Goal: Task Accomplishment & Management: Manage account settings

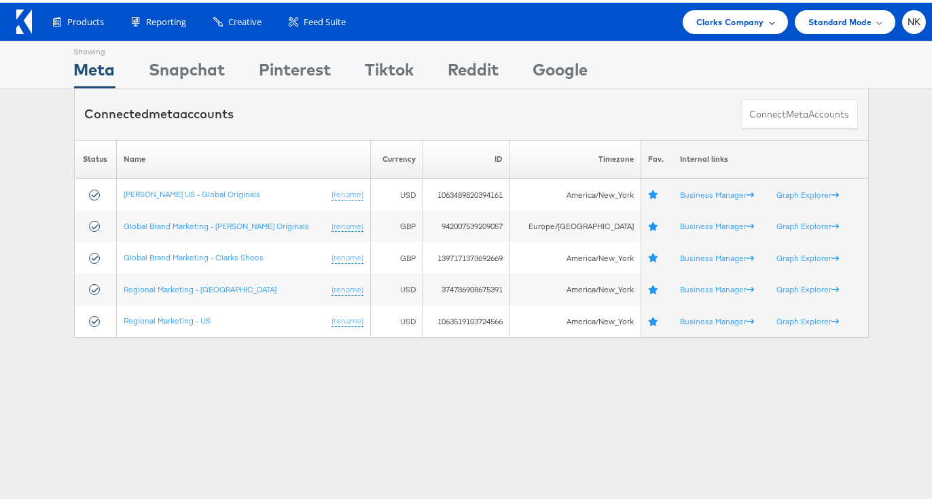
click at [683, 14] on div "Clarks Company" at bounding box center [735, 19] width 105 height 24
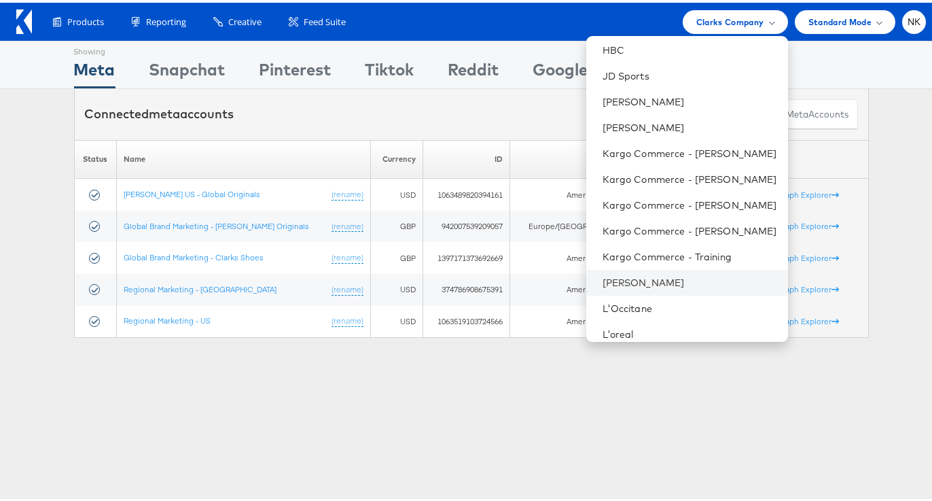
scroll to position [554, 0]
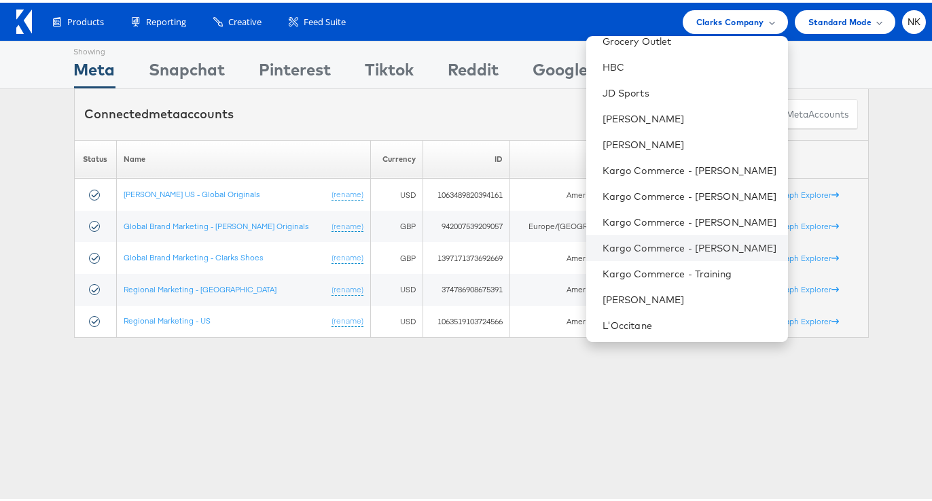
click at [651, 251] on li "Kargo Commerce - [PERSON_NAME]" at bounding box center [687, 245] width 202 height 26
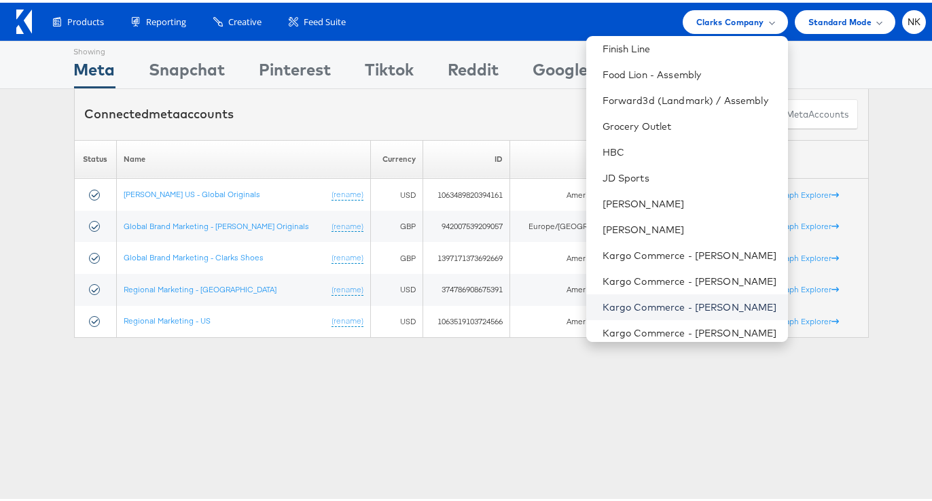
scroll to position [486, 0]
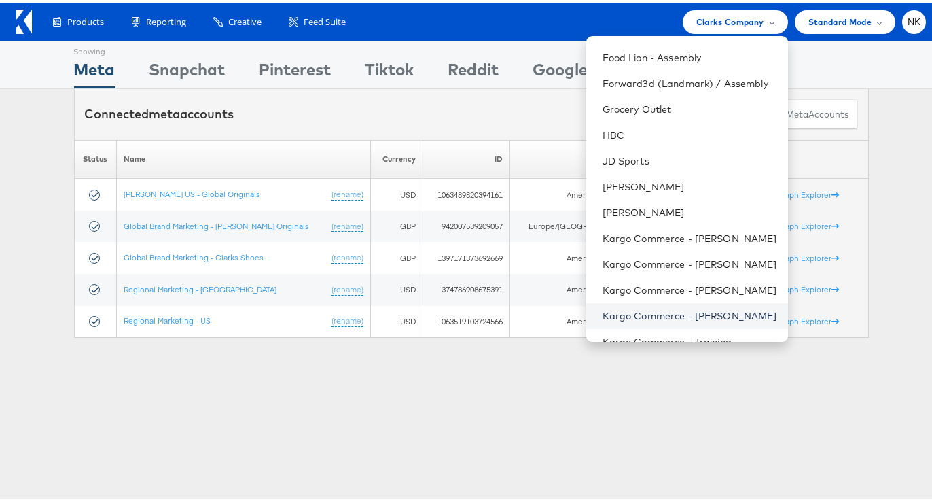
click at [644, 306] on link "Kargo Commerce - Namit Kumar" at bounding box center [690, 313] width 175 height 14
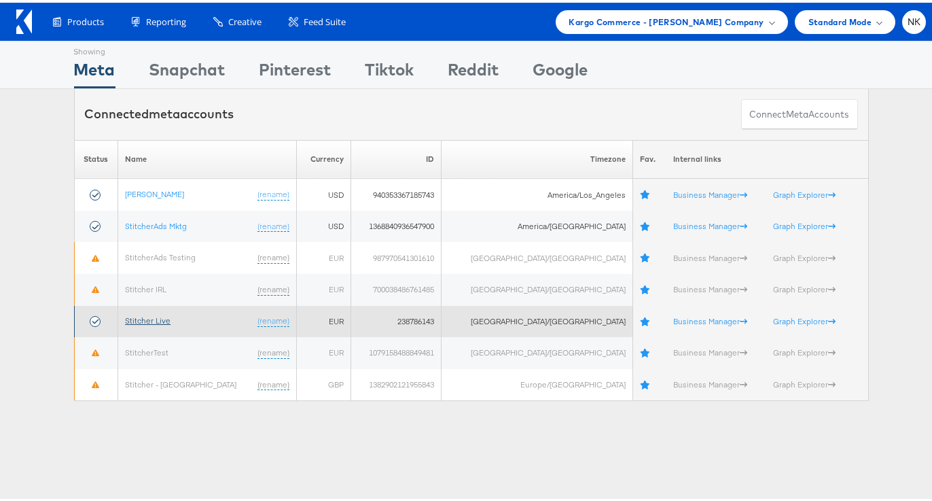
click at [166, 315] on link "Stitcher Live" at bounding box center [148, 318] width 46 height 10
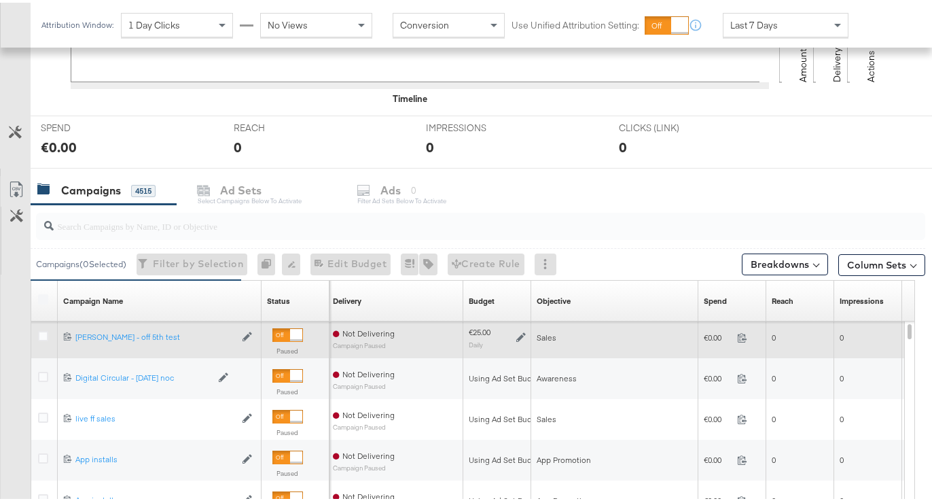
scroll to position [446, 0]
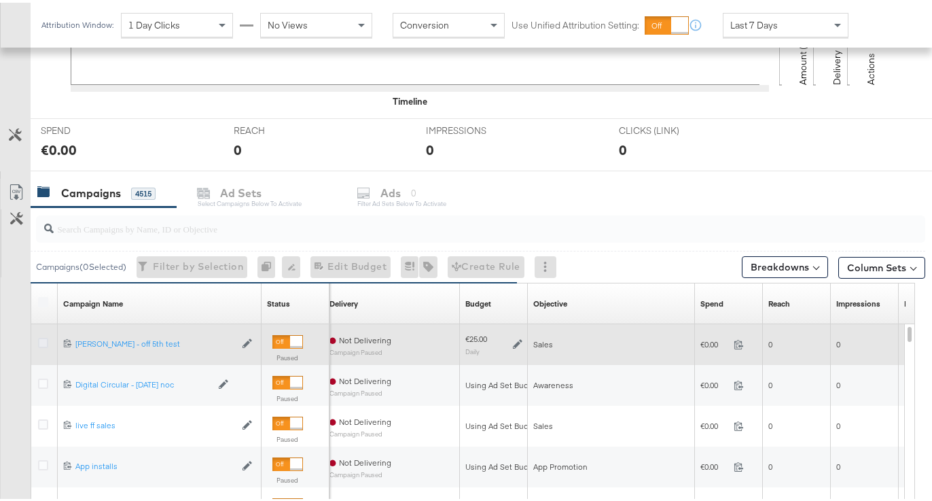
click at [40, 343] on icon at bounding box center [43, 340] width 10 height 10
click at [0, 0] on input "checkbox" at bounding box center [0, 0] width 0 height 0
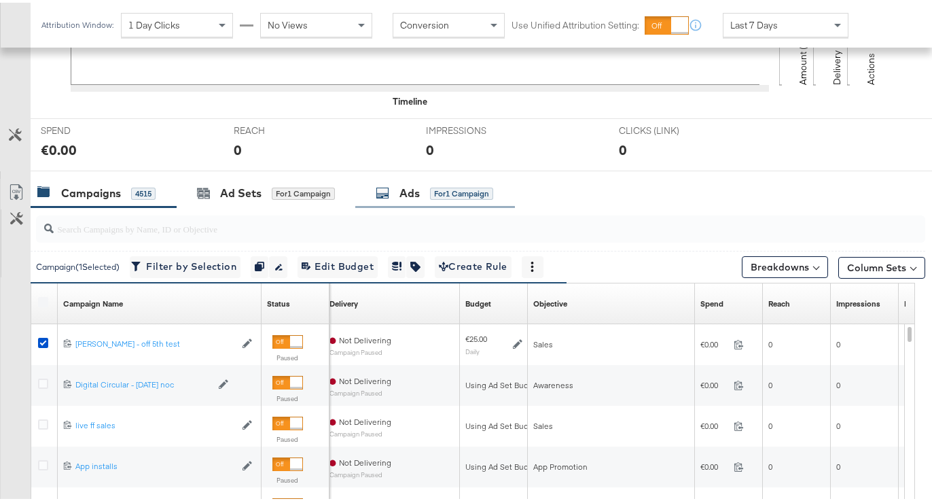
click at [389, 196] on icon at bounding box center [383, 190] width 14 height 14
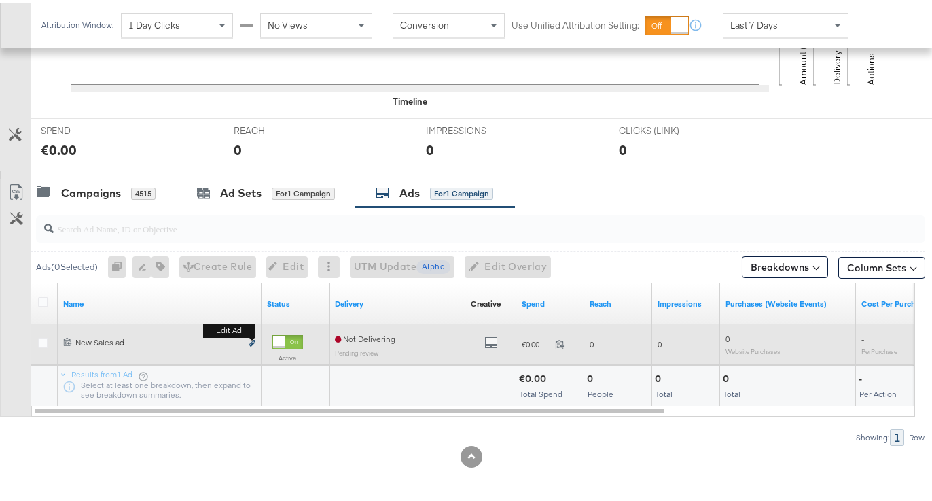
click at [253, 338] on button "Edit ad" at bounding box center [252, 341] width 8 height 14
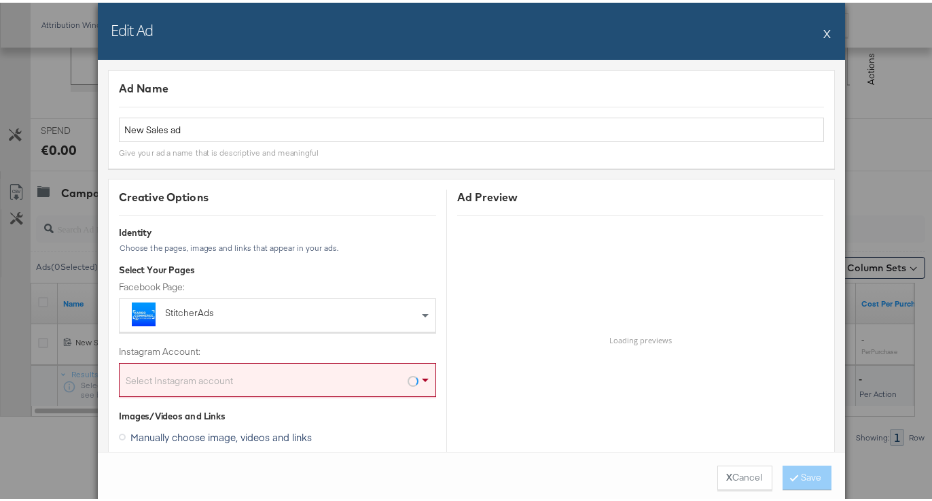
click at [824, 23] on button "X" at bounding box center [827, 30] width 7 height 27
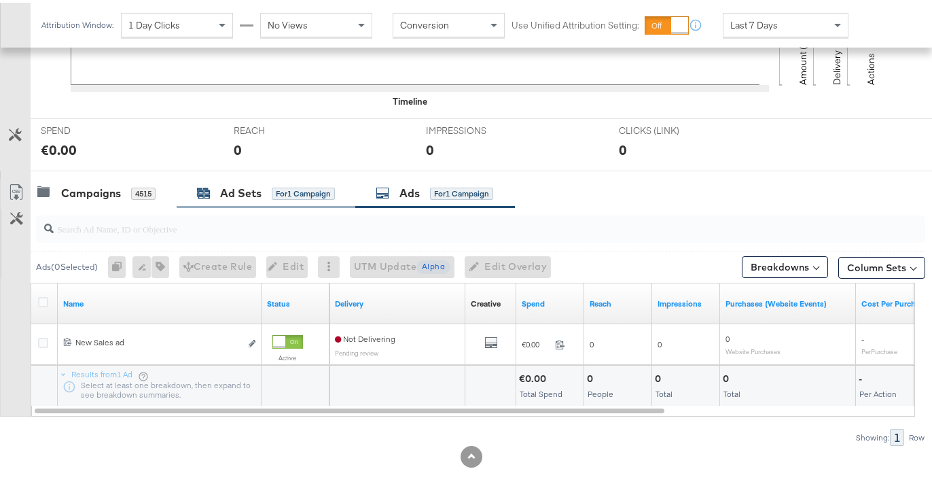
click at [218, 196] on div "Ad Sets for 1 Campaign" at bounding box center [266, 191] width 138 height 16
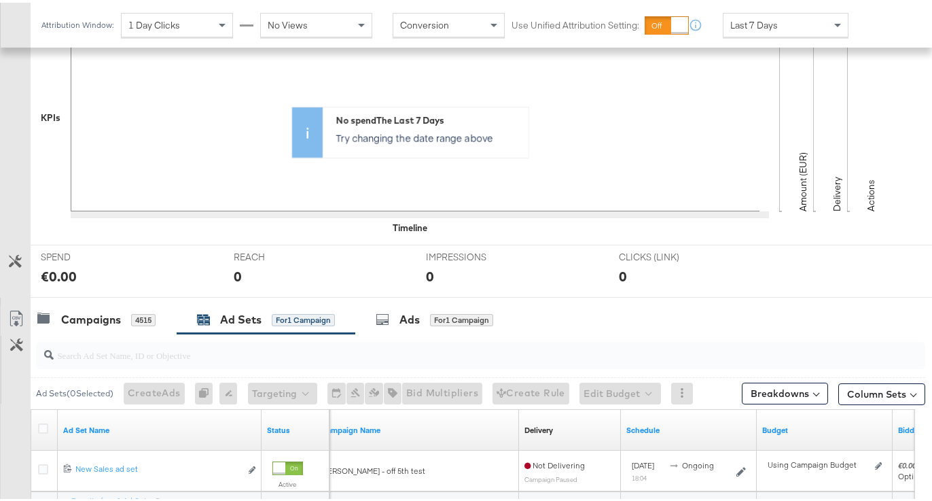
scroll to position [448, 0]
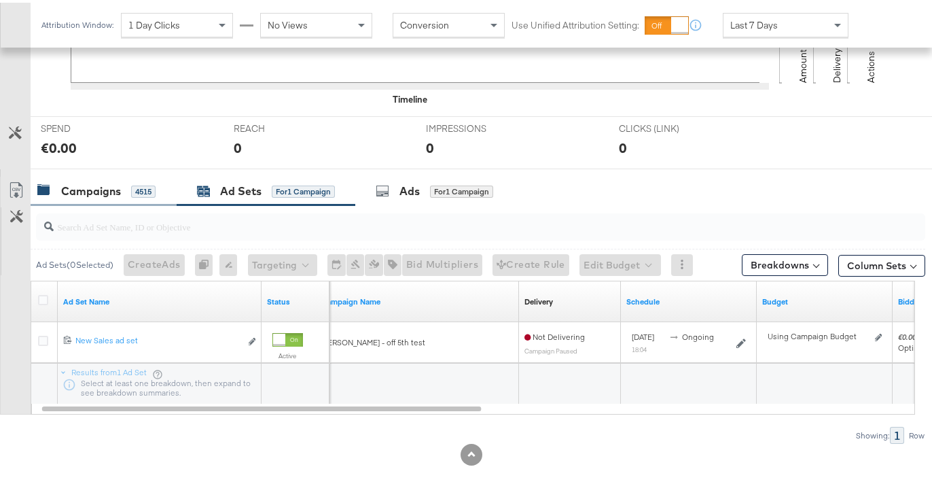
click at [137, 188] on div "4515" at bounding box center [143, 189] width 24 height 12
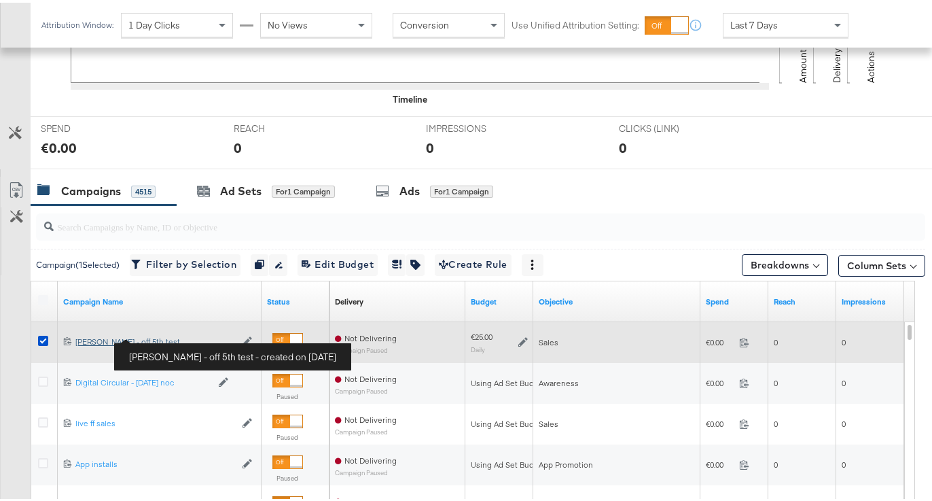
click at [126, 343] on div "Craig - off 5th test Craig - off 5th test" at bounding box center [155, 339] width 160 height 11
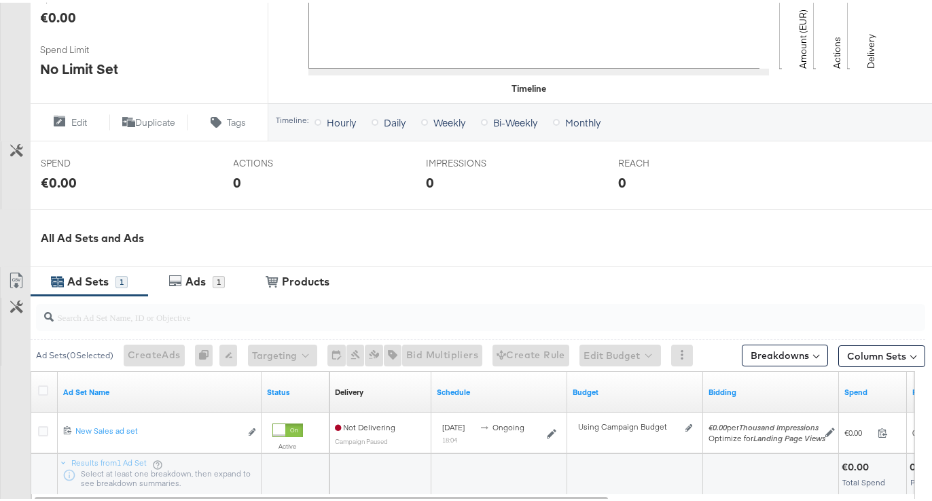
scroll to position [537, 0]
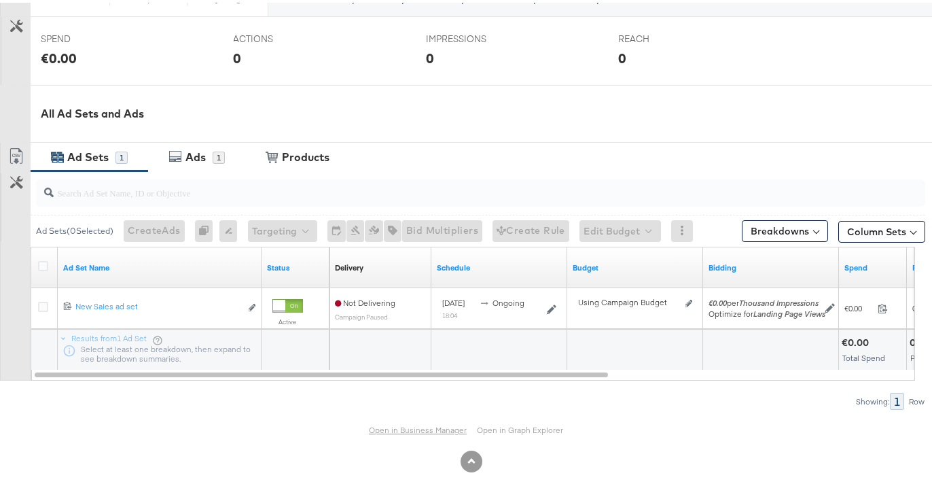
click at [407, 432] on link "Open in Business Manager" at bounding box center [418, 427] width 98 height 10
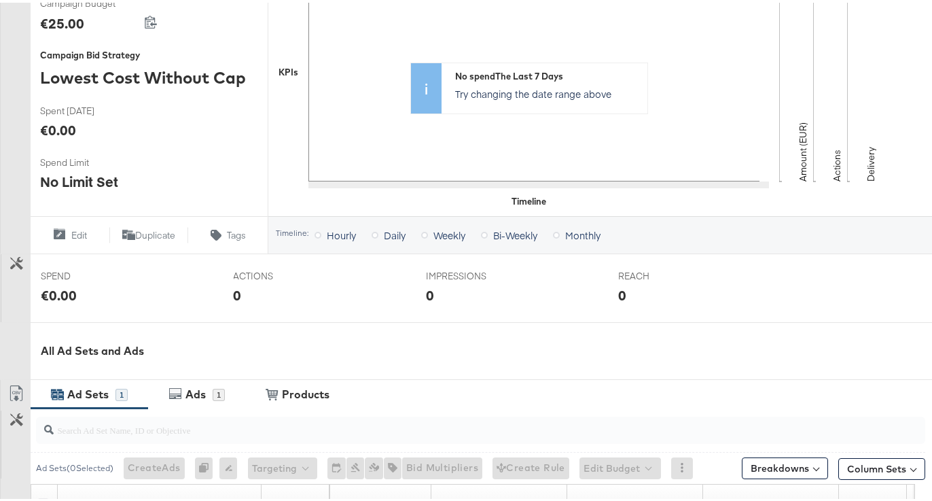
scroll to position [0, 0]
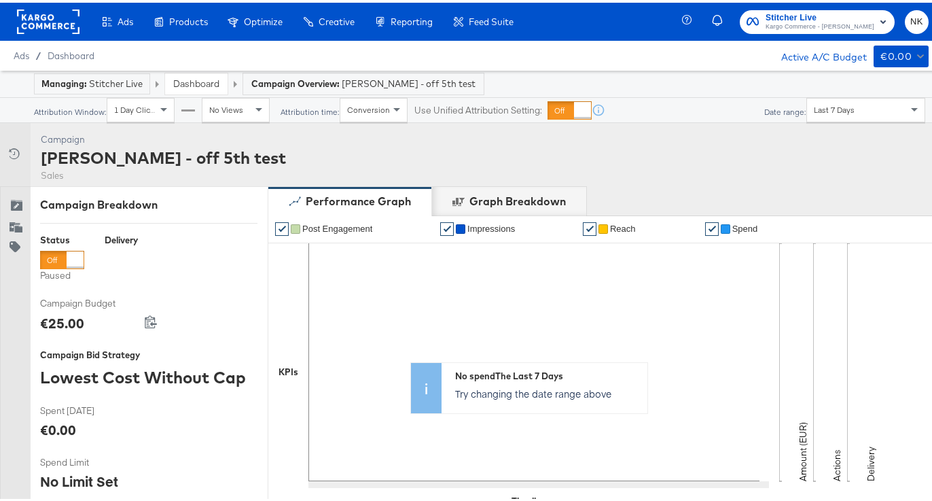
click at [57, 24] on rect at bounding box center [48, 19] width 63 height 24
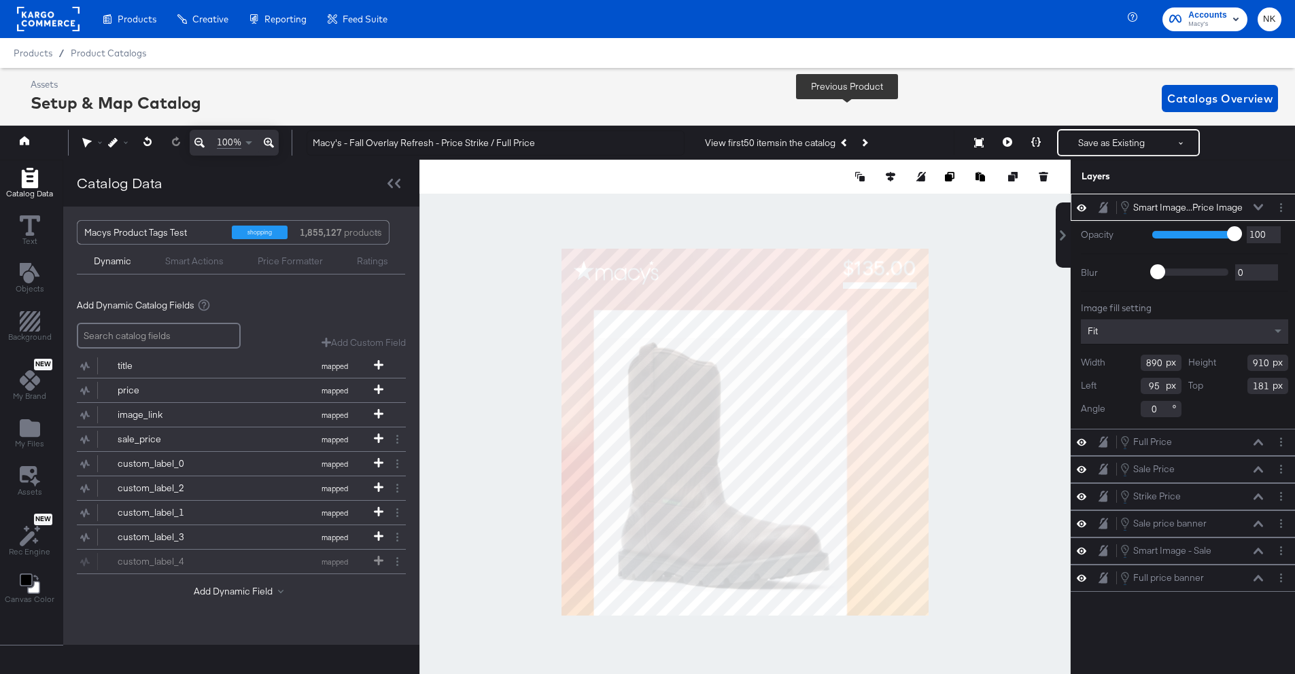
scroll to position [31, 3]
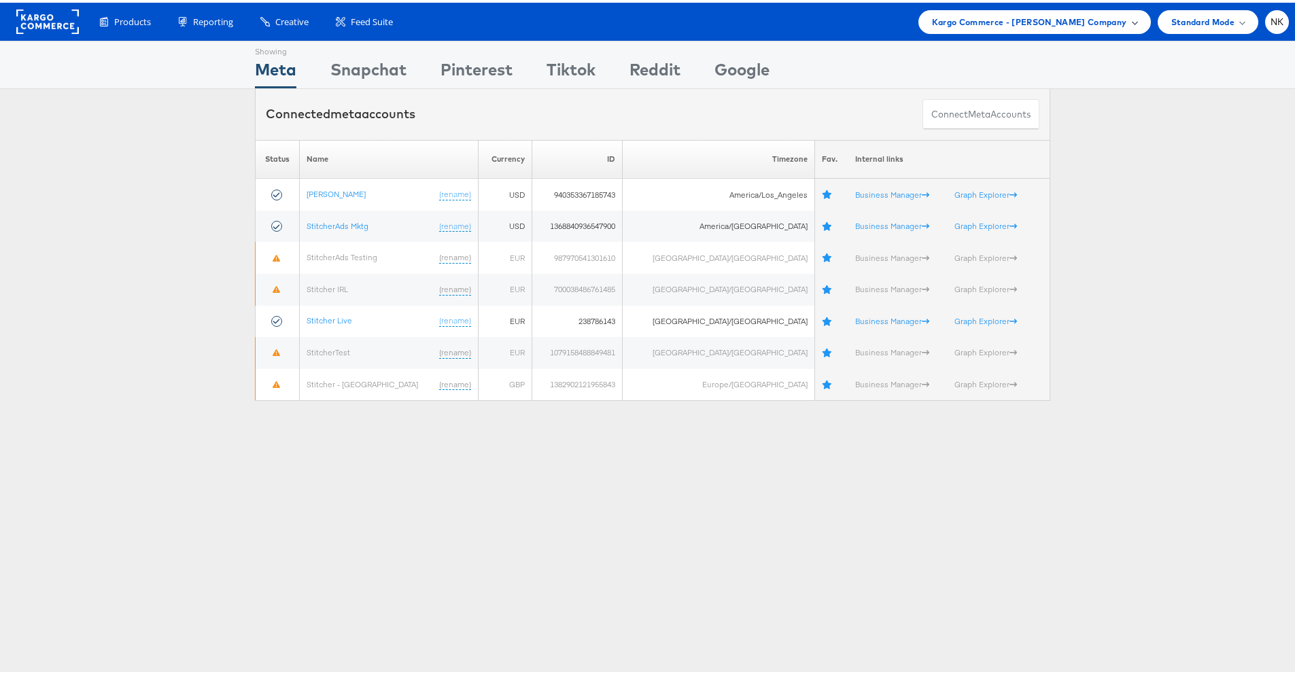
click at [1005, 20] on span "Kargo Commerce - [PERSON_NAME] Company" at bounding box center [1029, 19] width 195 height 14
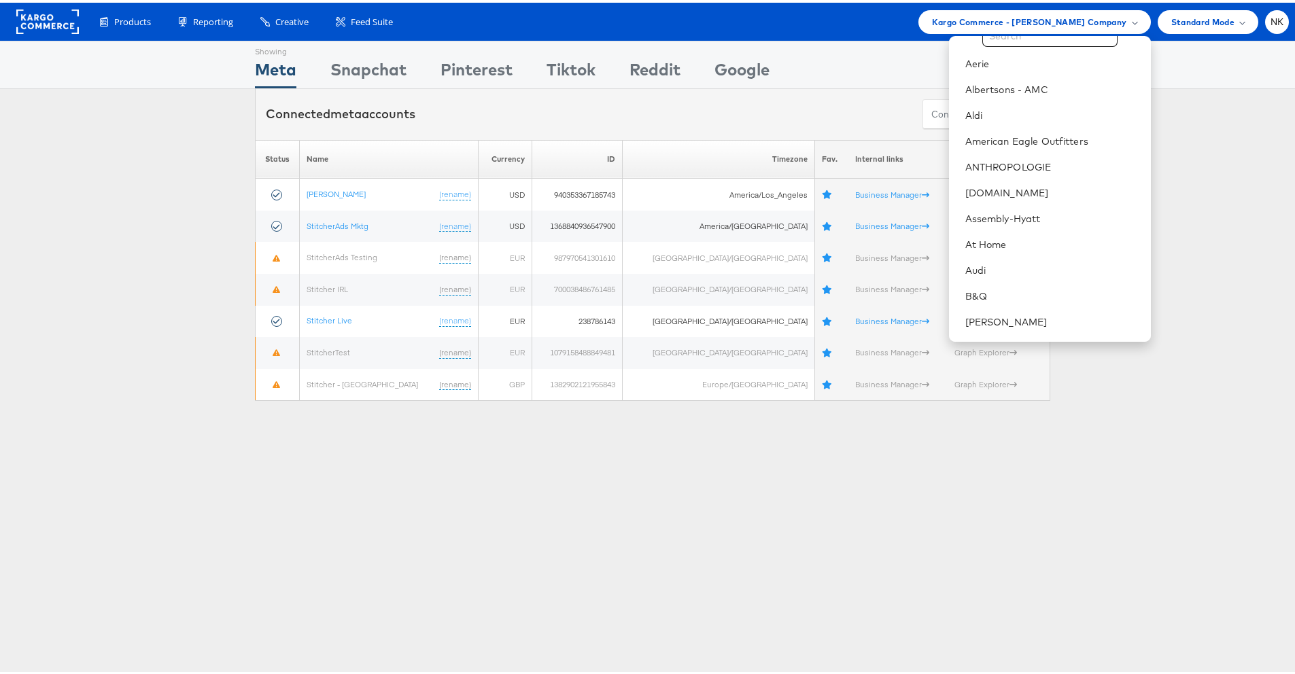
scroll to position [50, 0]
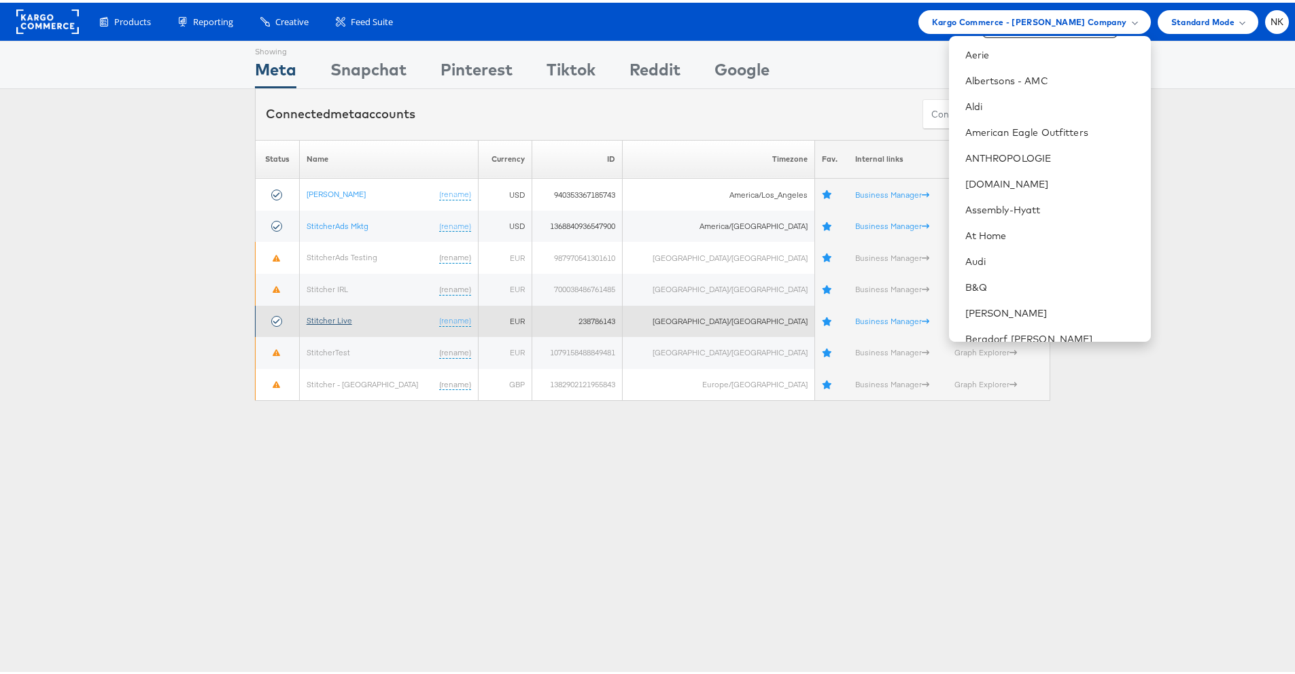
click at [345, 317] on link "Stitcher Live" at bounding box center [329, 318] width 46 height 10
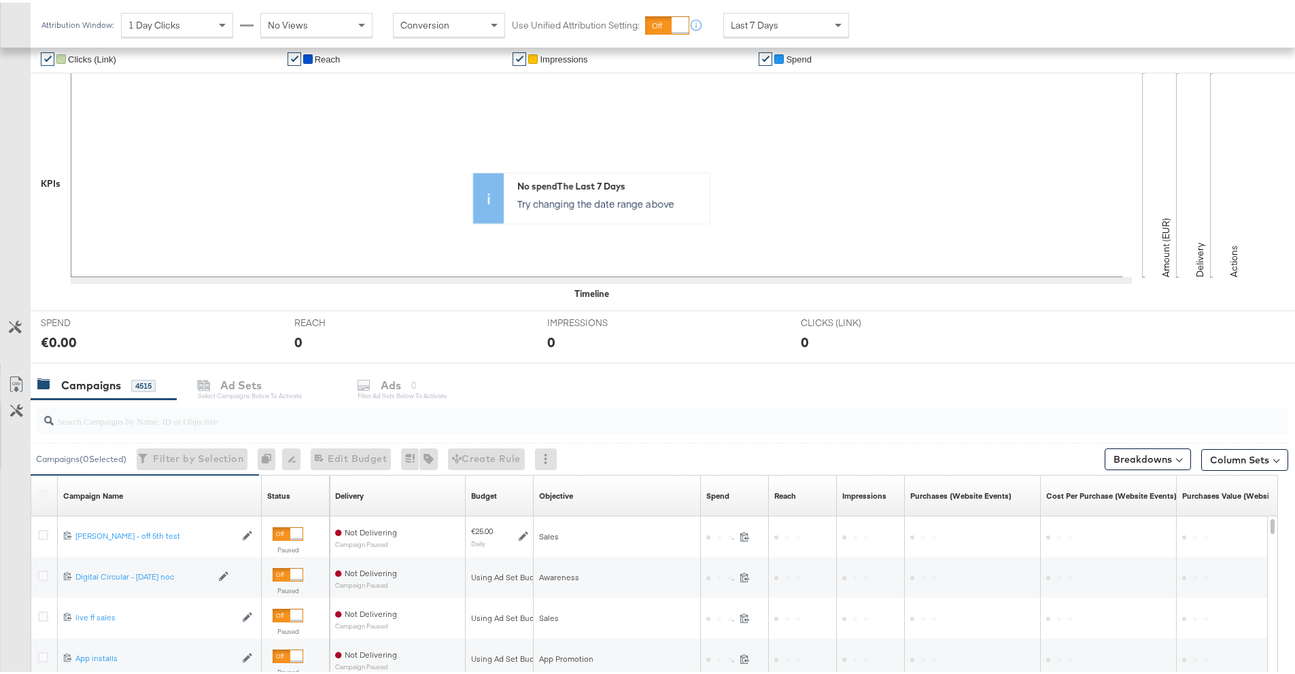
scroll to position [294, 0]
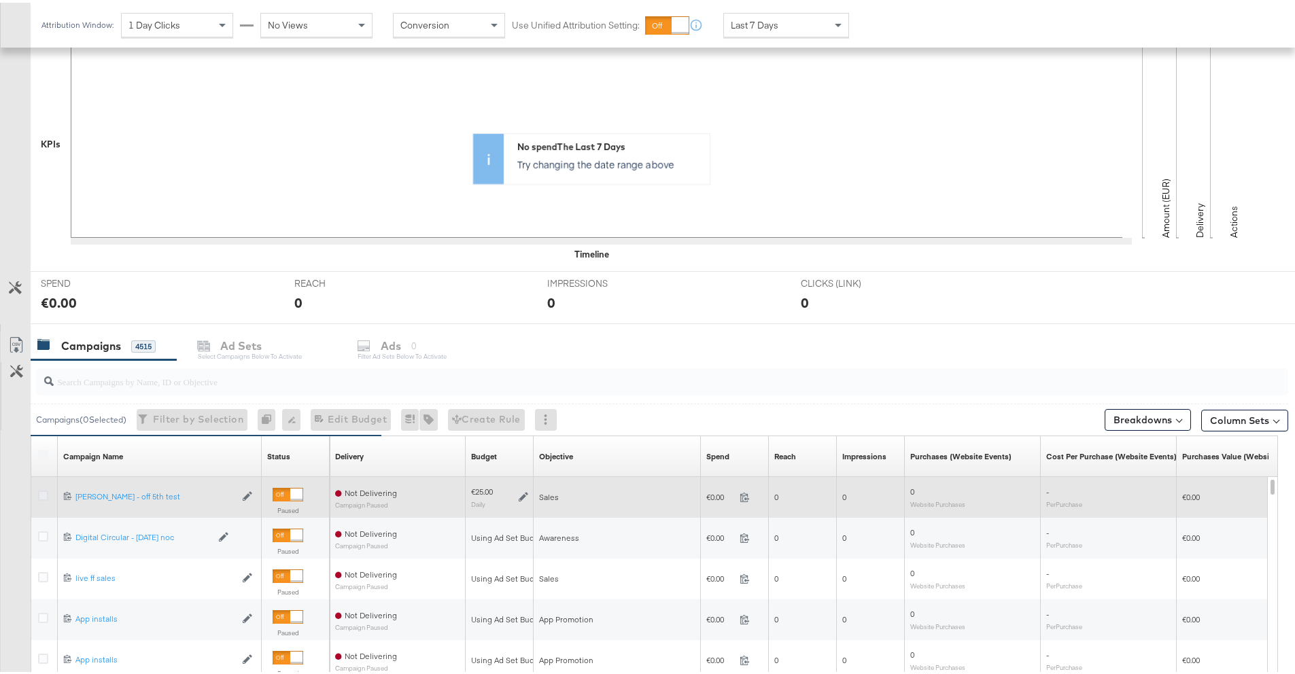
click at [46, 494] on icon at bounding box center [43, 493] width 10 height 10
click at [0, 0] on input "checkbox" at bounding box center [0, 0] width 0 height 0
click at [48, 493] on icon at bounding box center [43, 493] width 10 height 10
click at [0, 0] on input "checkbox" at bounding box center [0, 0] width 0 height 0
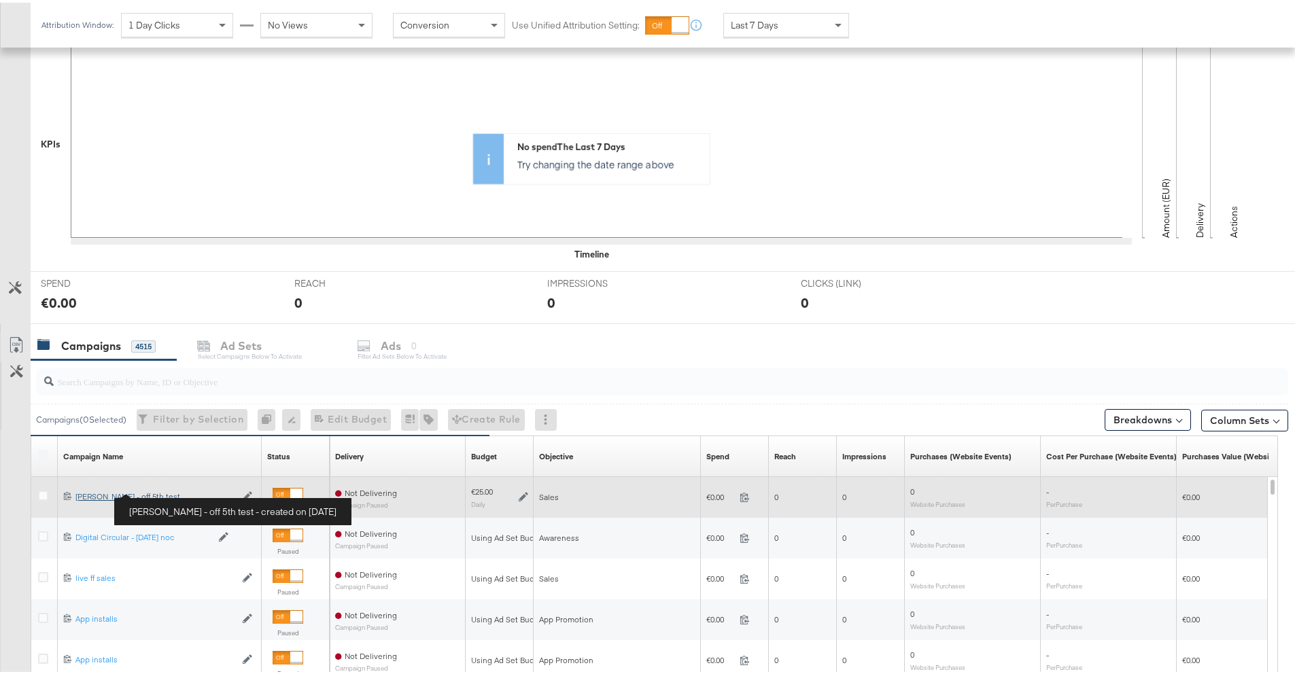
click at [130, 493] on div "Craig - off 5th test Craig - off 5th test" at bounding box center [155, 494] width 160 height 11
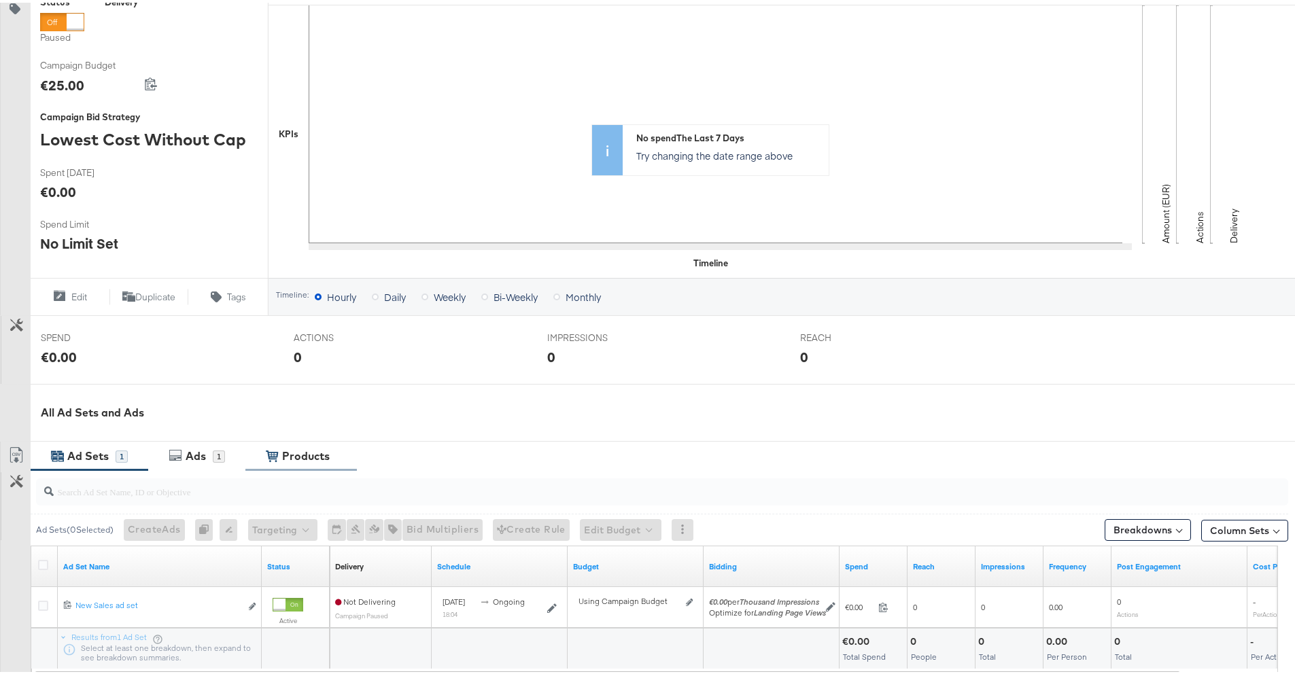
scroll to position [307, 0]
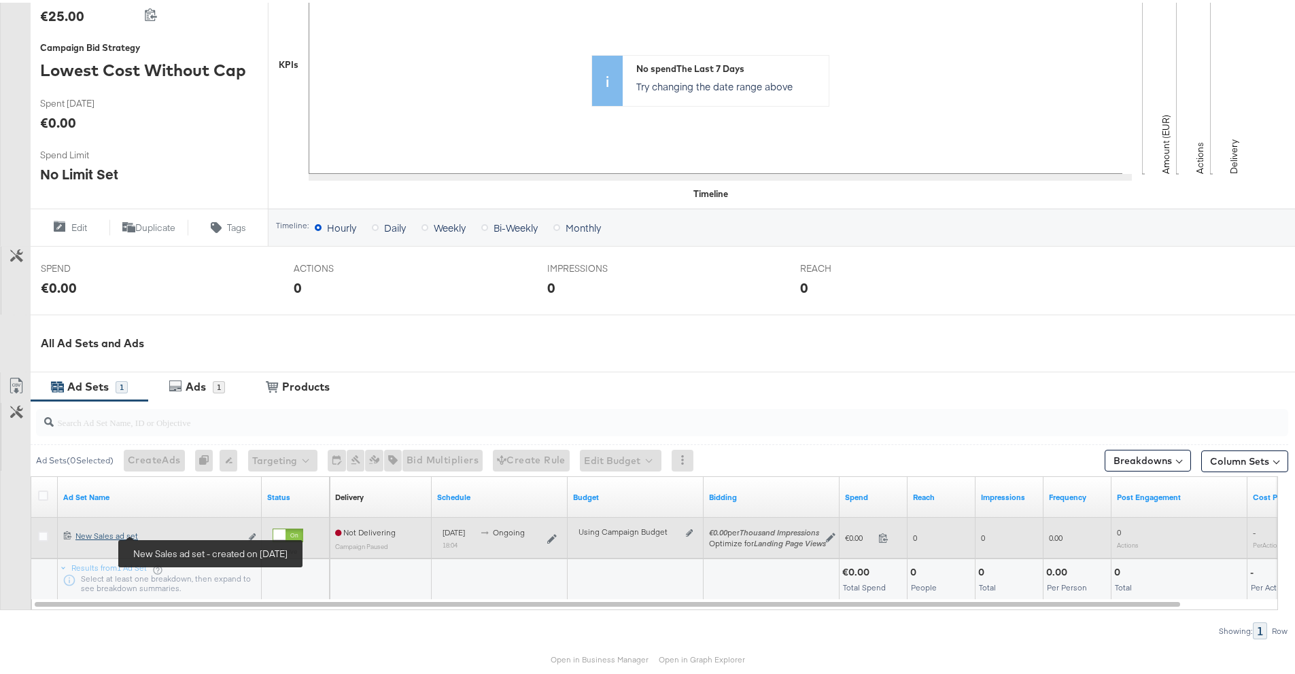
click at [124, 535] on div "New Sales ad set New Sales ad set" at bounding box center [157, 533] width 165 height 11
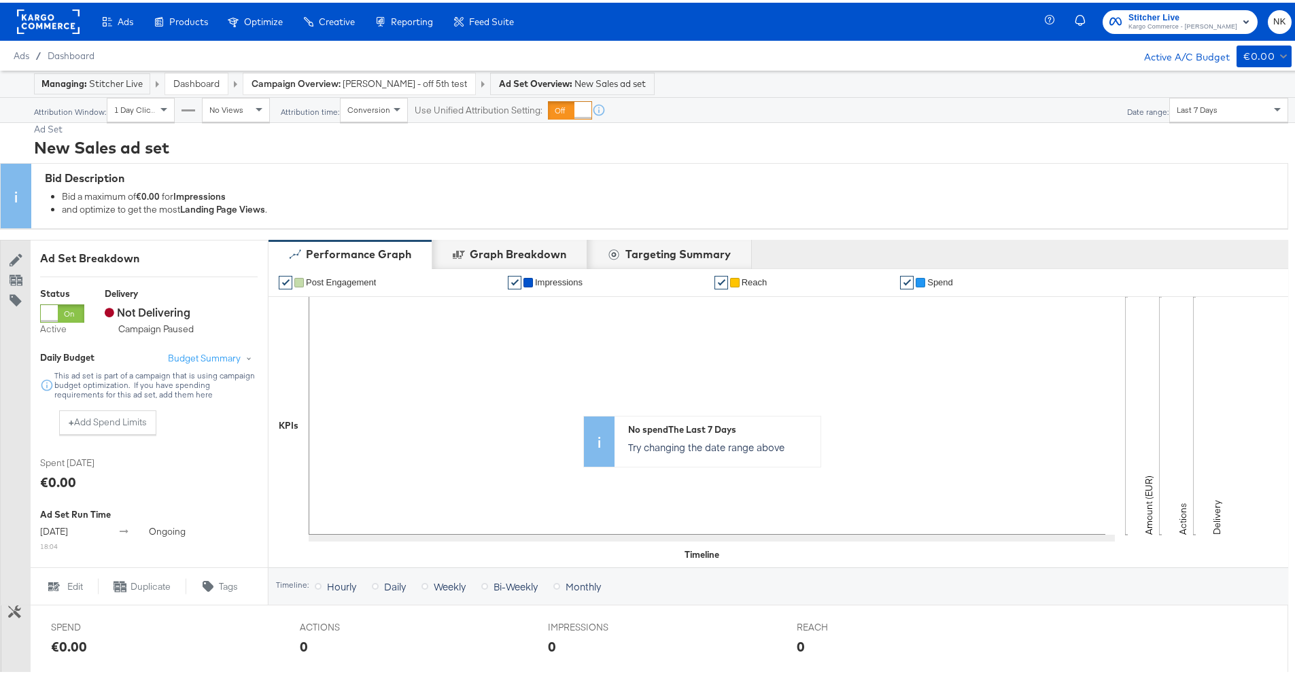
scroll to position [421, 0]
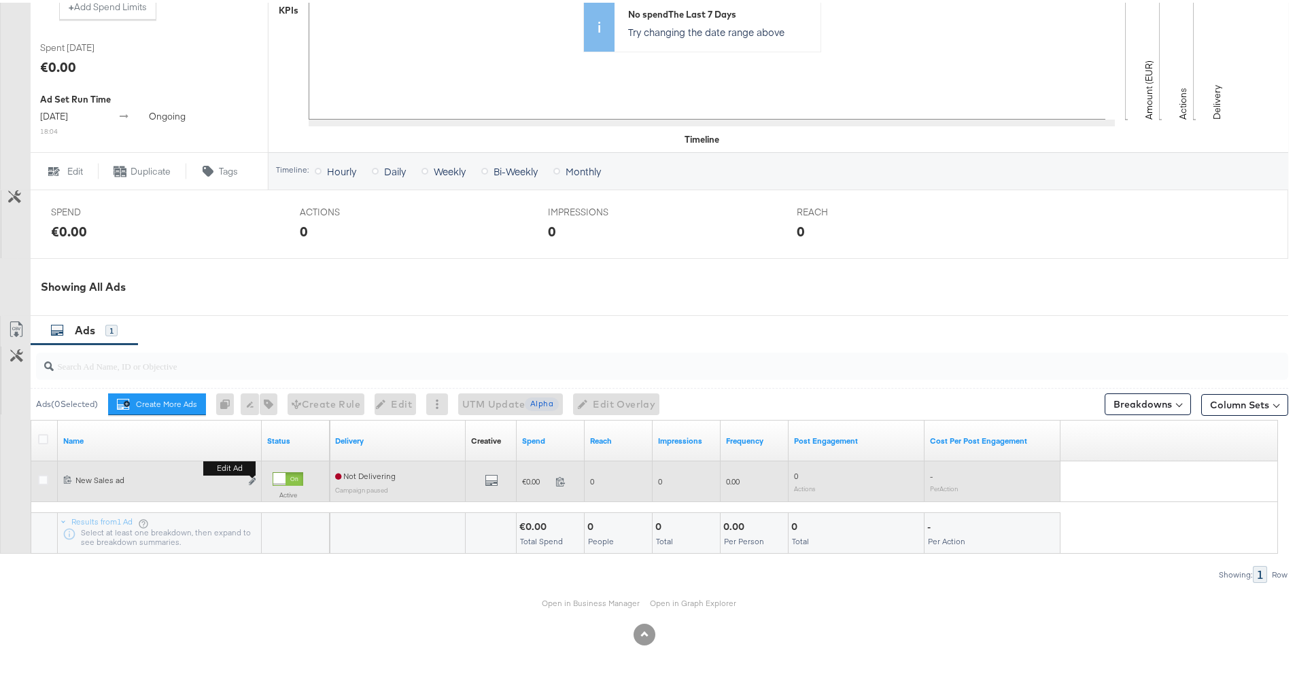
click at [247, 480] on div "Edit ad" at bounding box center [249, 479] width 16 height 14
click at [251, 479] on icon "link" at bounding box center [252, 478] width 7 height 7
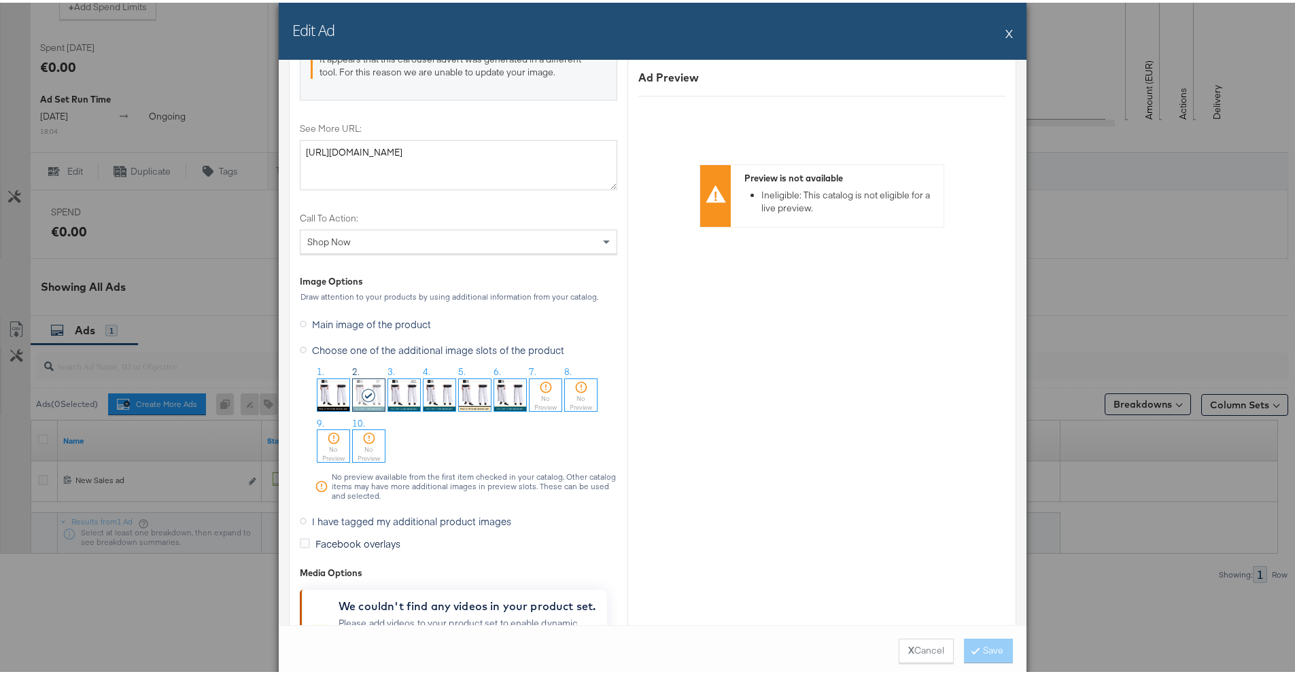
scroll to position [1627, 0]
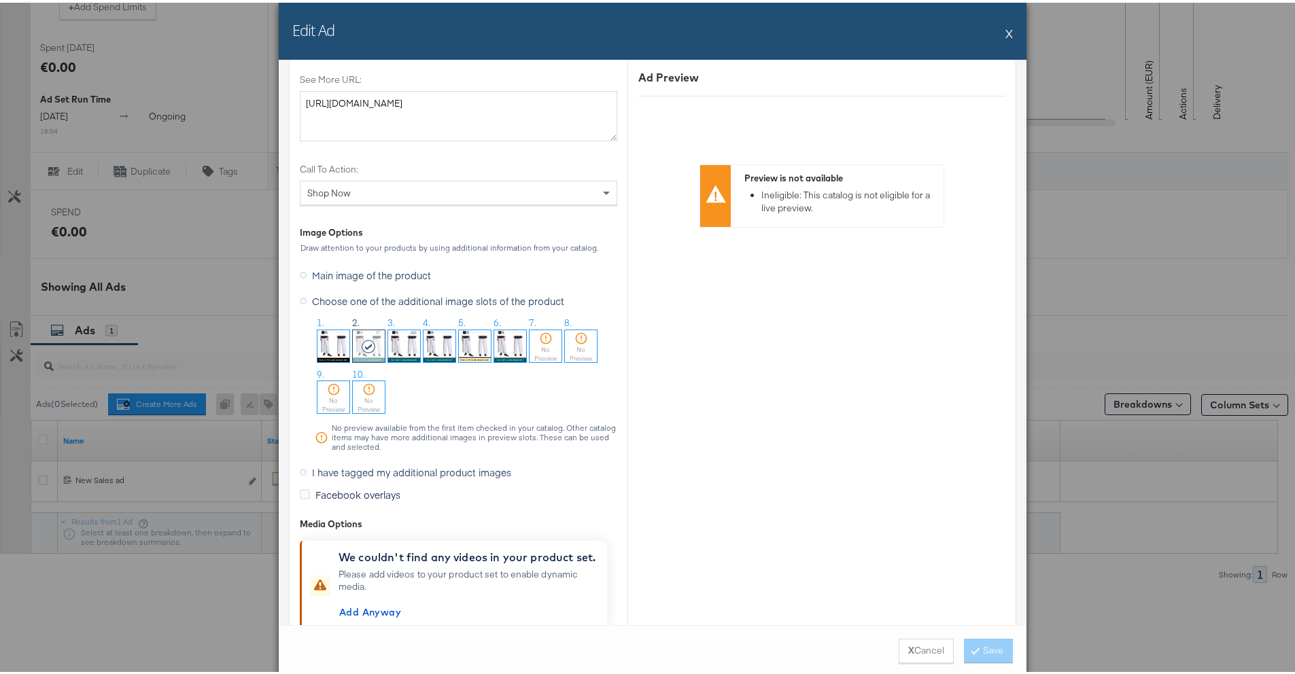
click at [349, 470] on span "I have tagged my additional product images" at bounding box center [411, 470] width 199 height 14
click at [0, 0] on input "I have tagged my additional product images" at bounding box center [0, 0] width 0 height 0
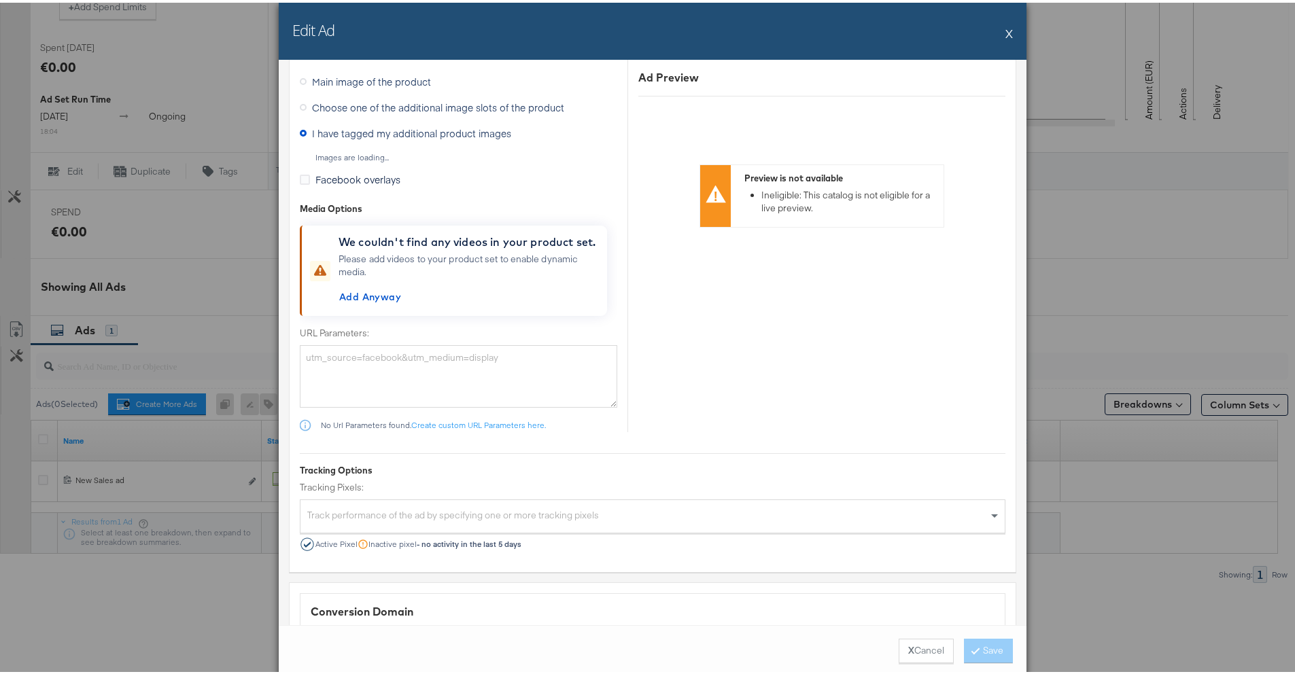
scroll to position [1433, 0]
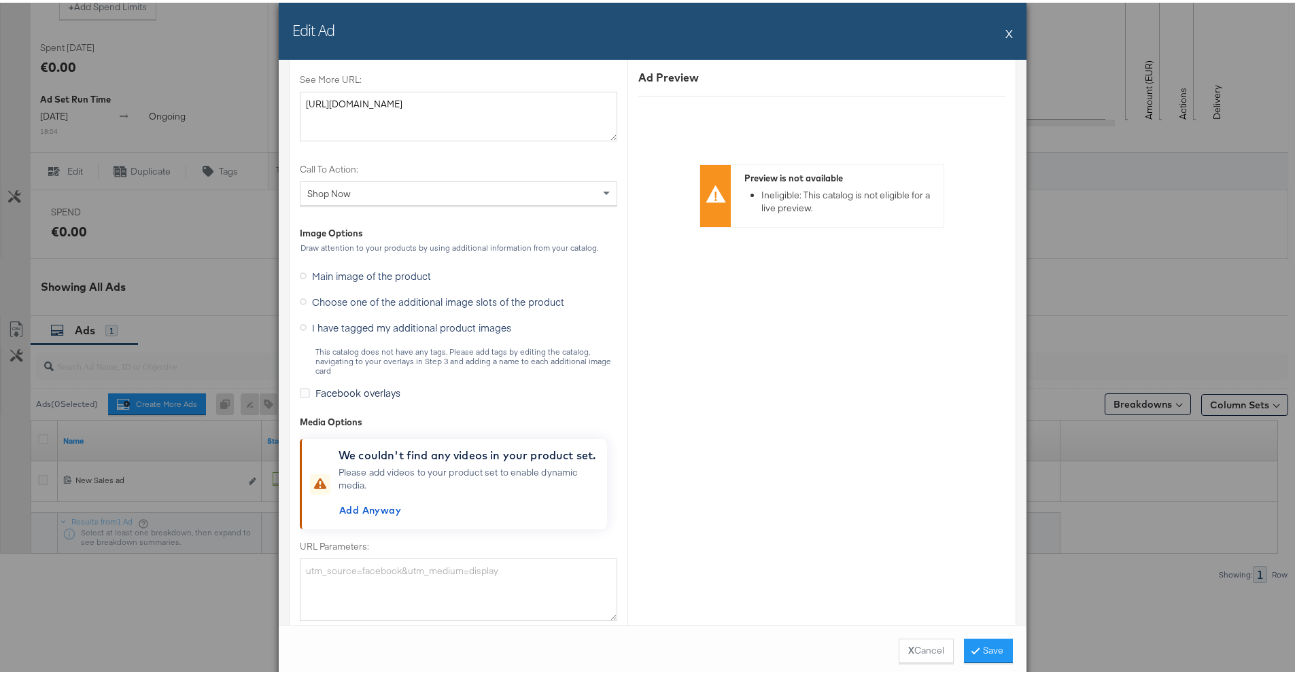
click at [355, 300] on span "Choose one of the additional image slots of the product" at bounding box center [438, 299] width 252 height 14
click at [0, 0] on input "Choose one of the additional image slots of the product" at bounding box center [0, 0] width 0 height 0
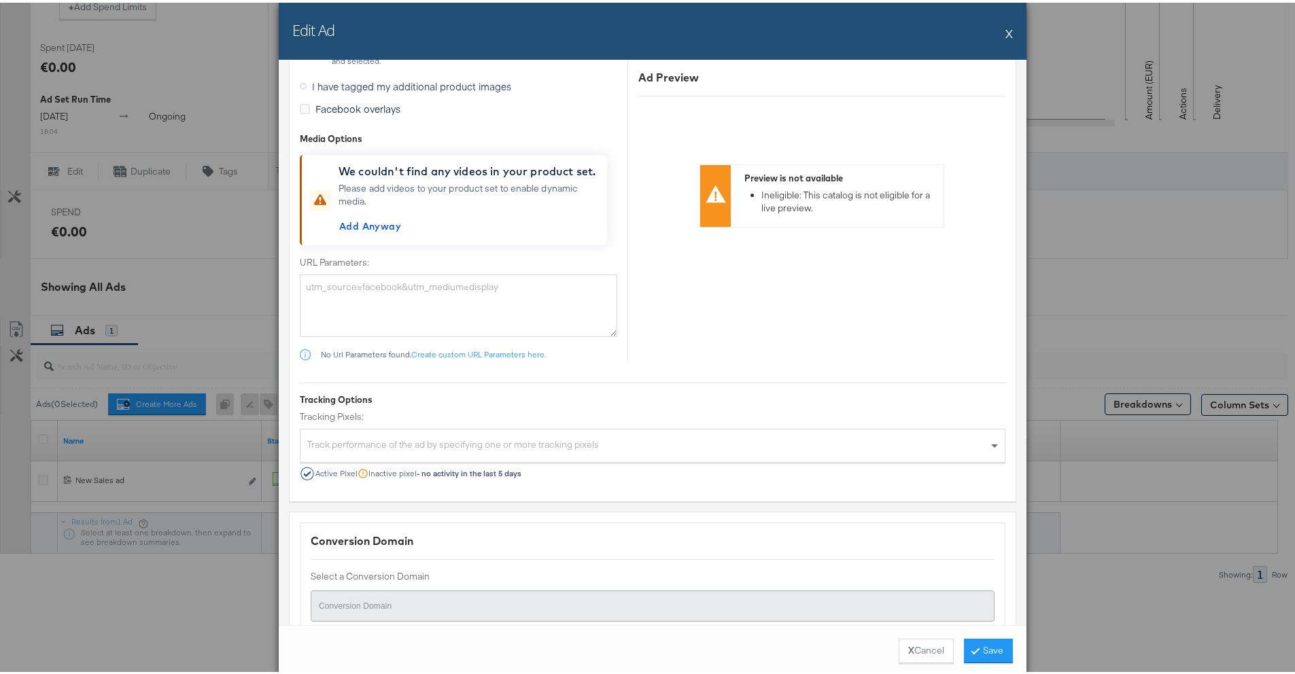
scroll to position [1889, 0]
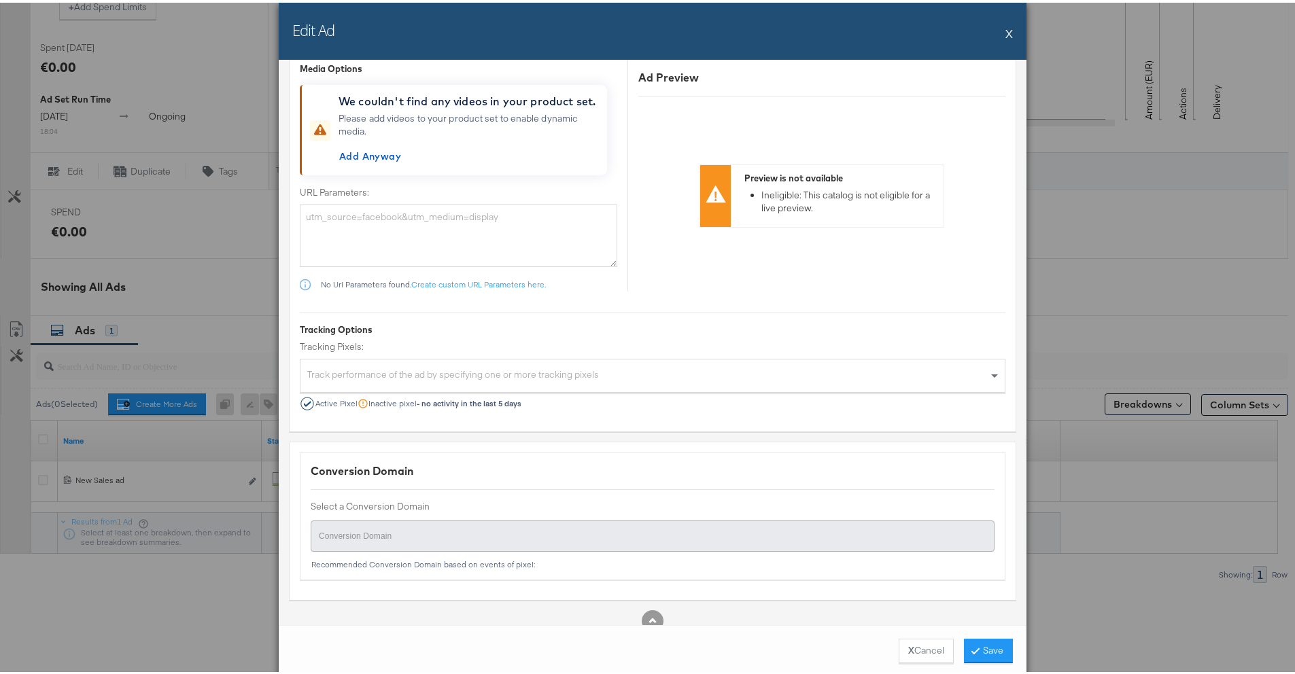
click at [1000, 35] on div "Edit Ad X" at bounding box center [652, 28] width 747 height 57
click at [1005, 35] on button "X" at bounding box center [1008, 30] width 7 height 27
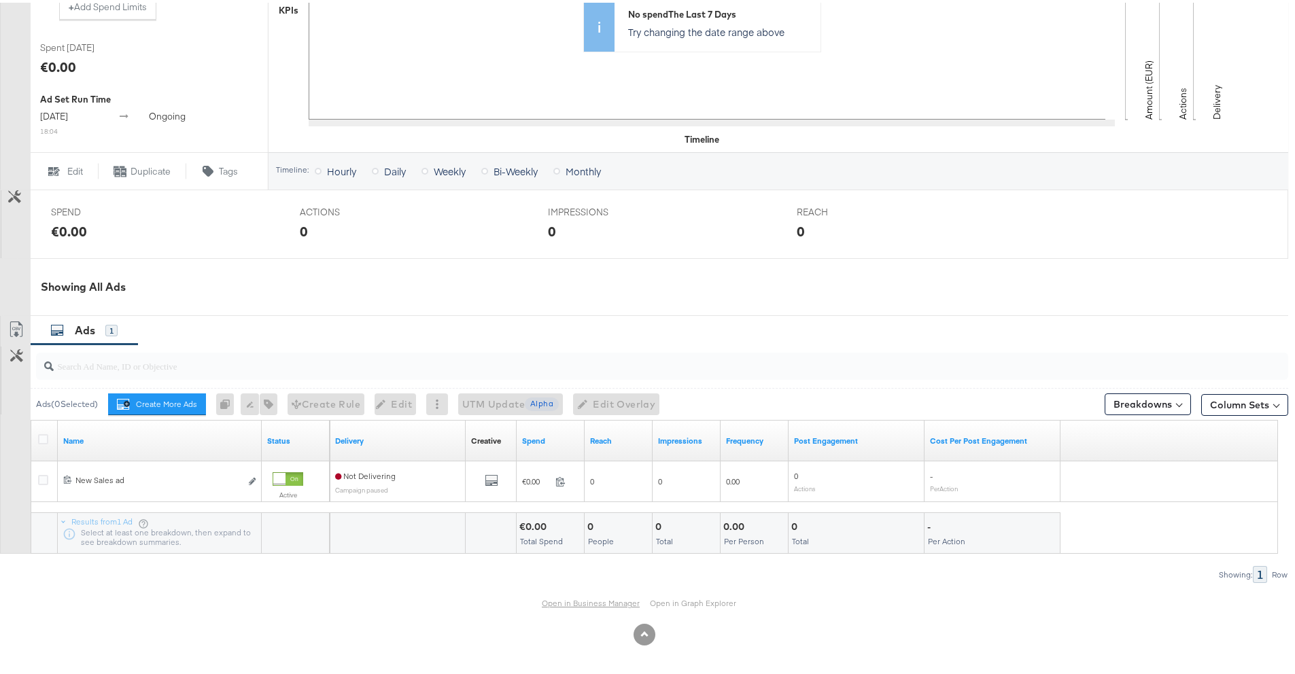
click at [575, 598] on link "Open in Business Manager" at bounding box center [591, 600] width 98 height 11
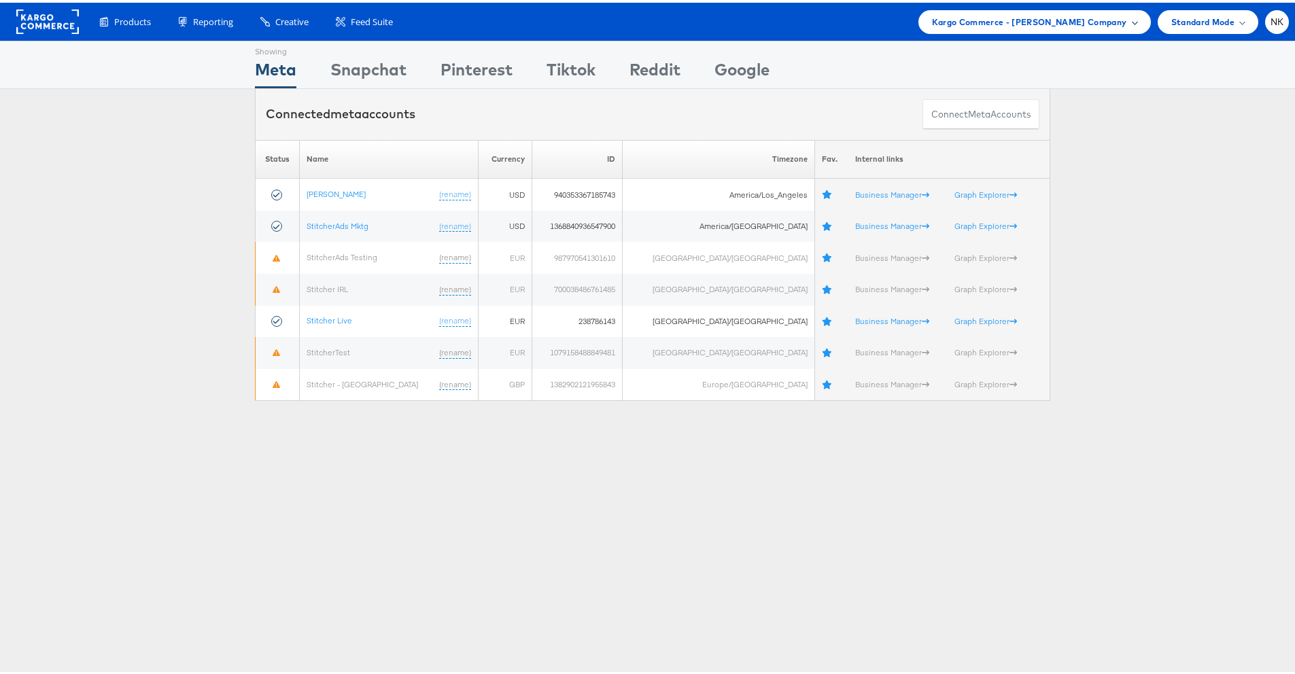
click at [1043, 9] on div "Kargo Commerce - [PERSON_NAME] Company" at bounding box center [1034, 19] width 232 height 24
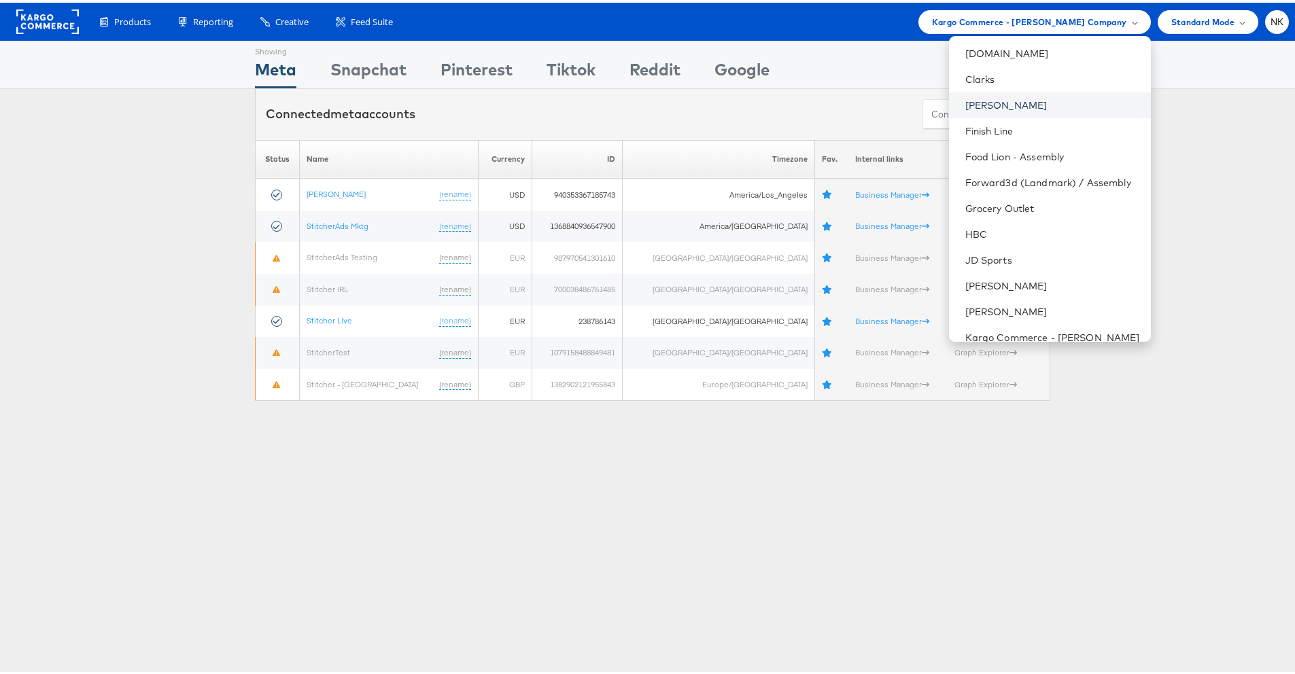
scroll to position [430, 0]
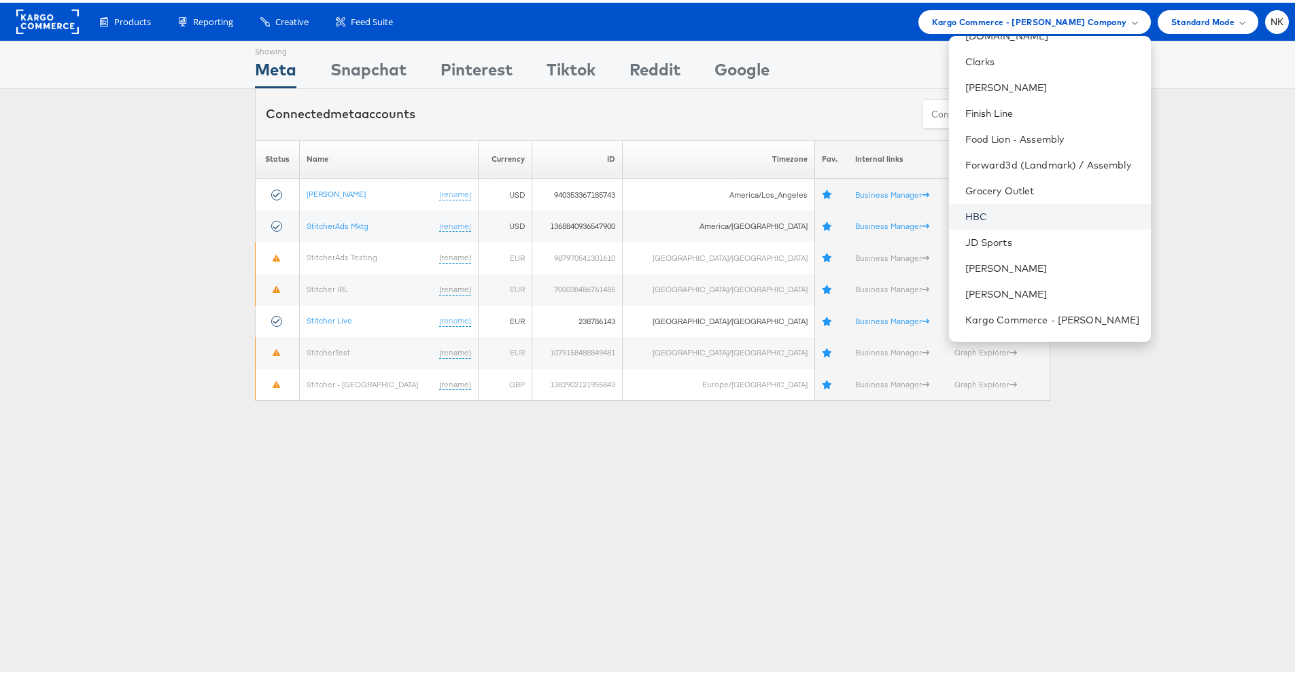
click at [993, 210] on link "HBC" at bounding box center [1052, 214] width 175 height 14
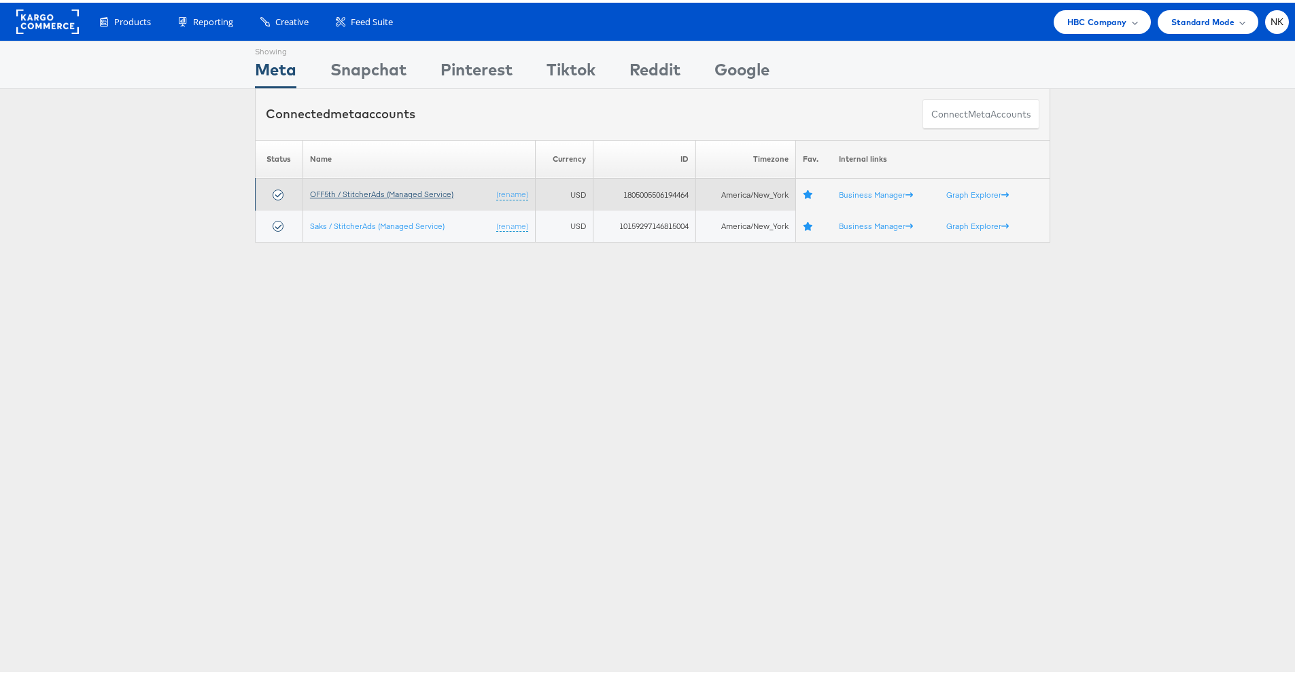
click at [403, 194] on link "OFF5th / StitcherAds (Managed Service)" at bounding box center [381, 191] width 143 height 10
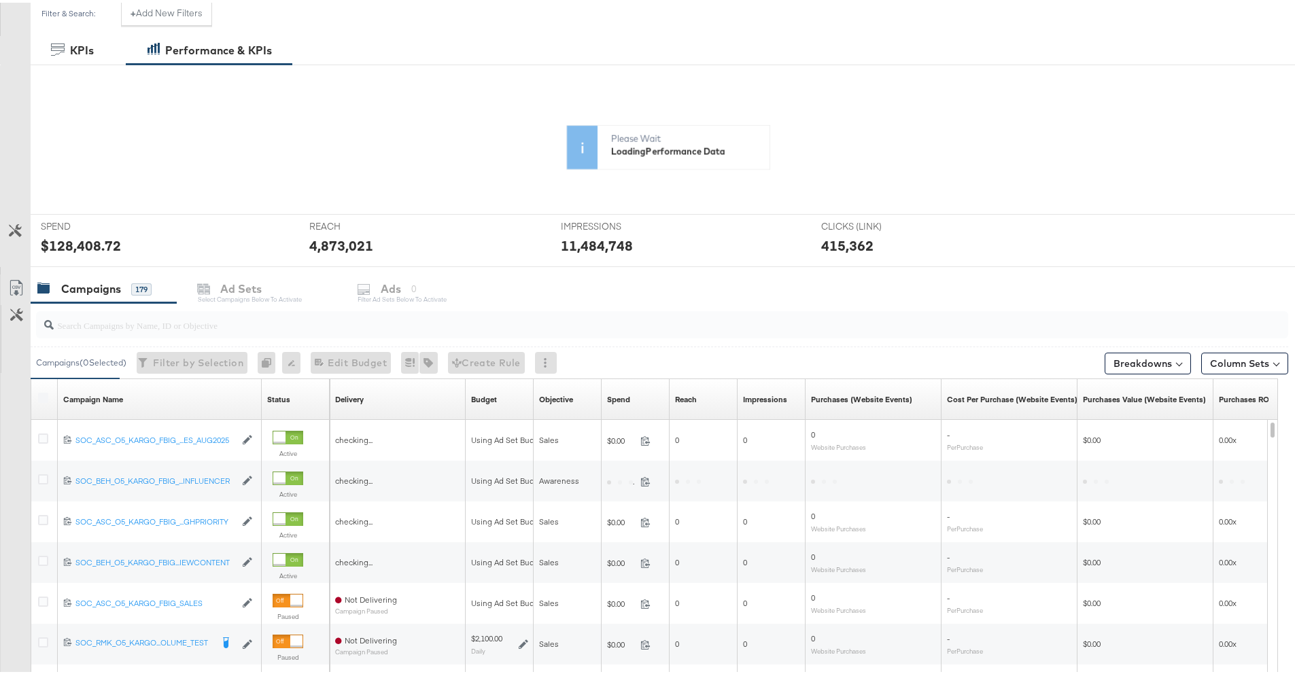
scroll to position [421, 0]
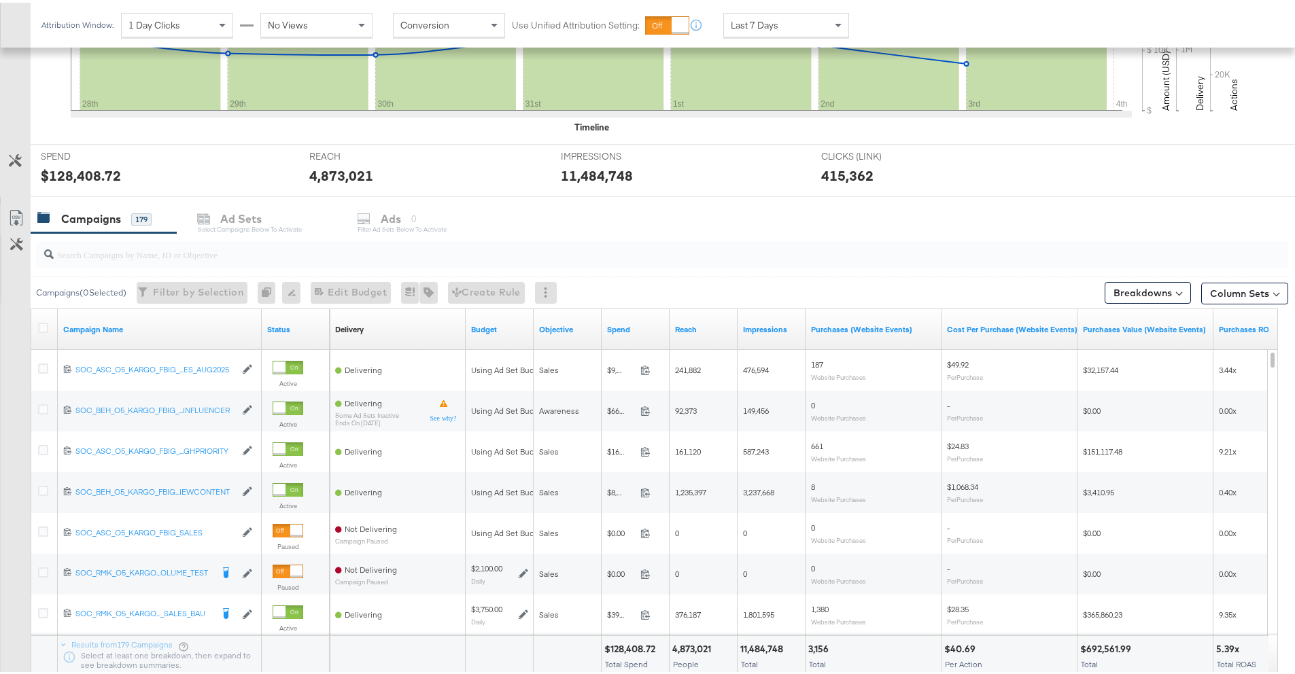
click at [149, 249] on input "search" at bounding box center [613, 246] width 1119 height 27
paste input "120231140924220612"
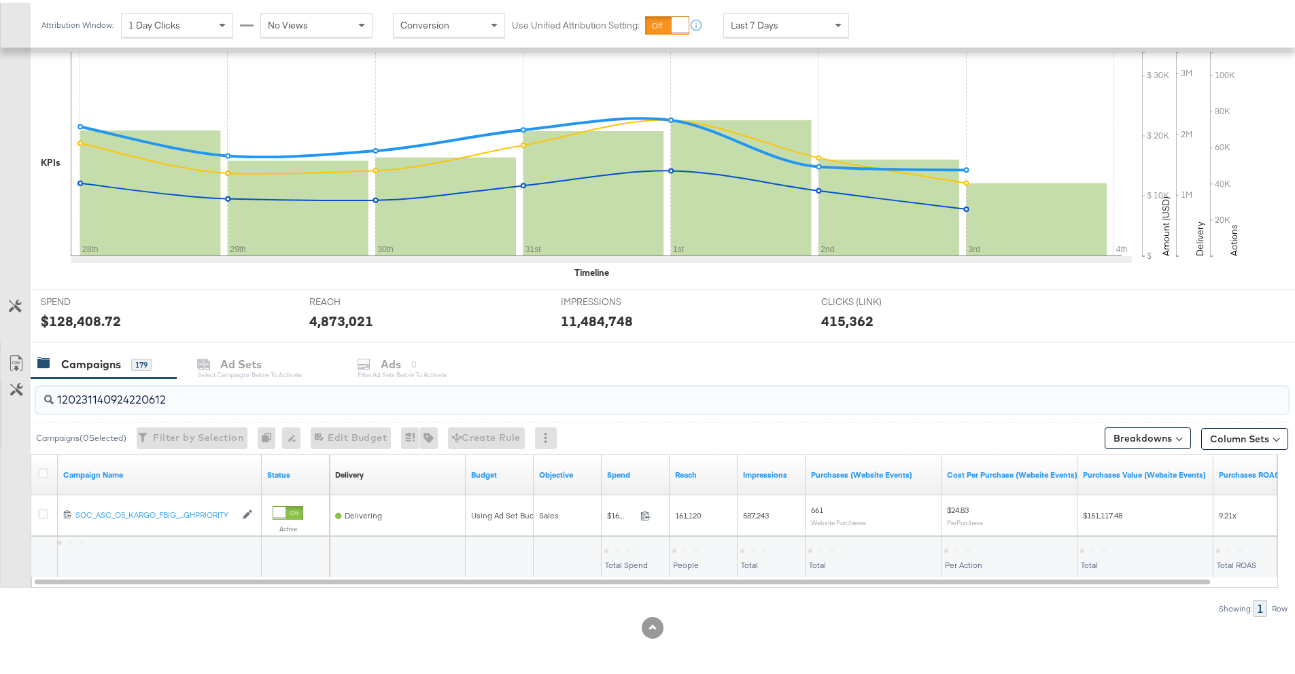
scroll to position [275, 0]
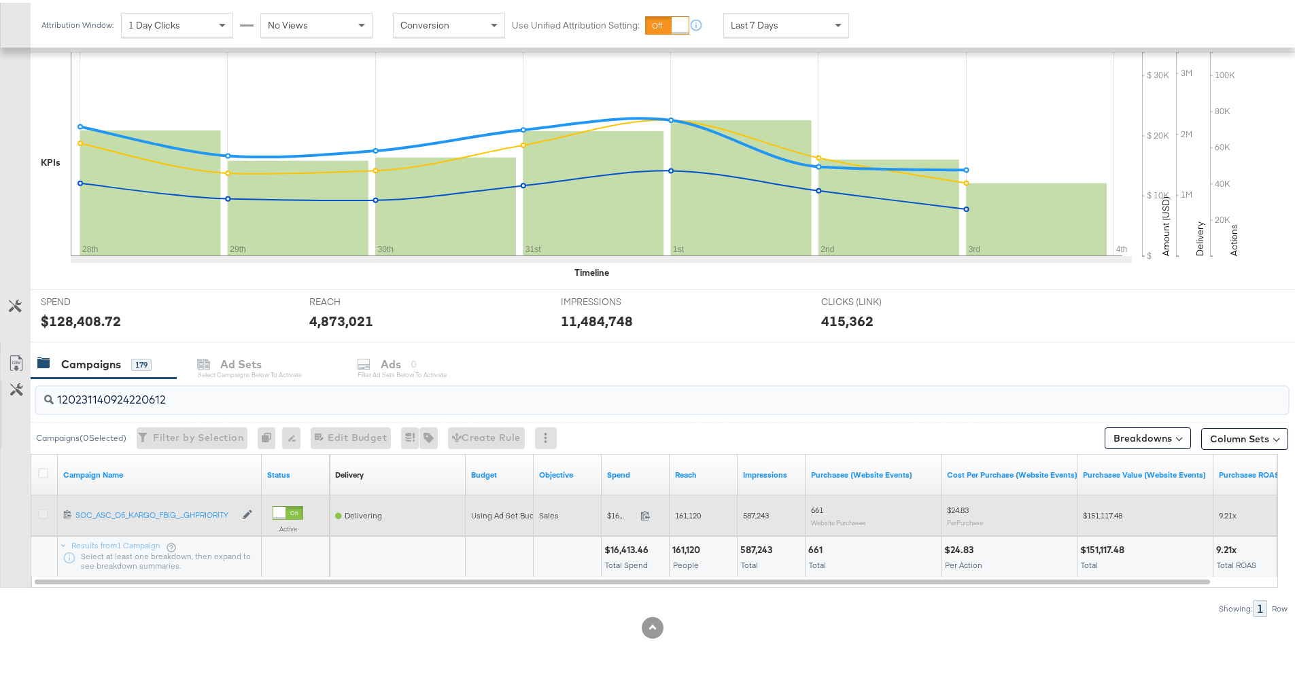
type input "120231140924220612"
click at [44, 509] on icon at bounding box center [43, 511] width 10 height 10
click at [0, 0] on input "checkbox" at bounding box center [0, 0] width 0 height 0
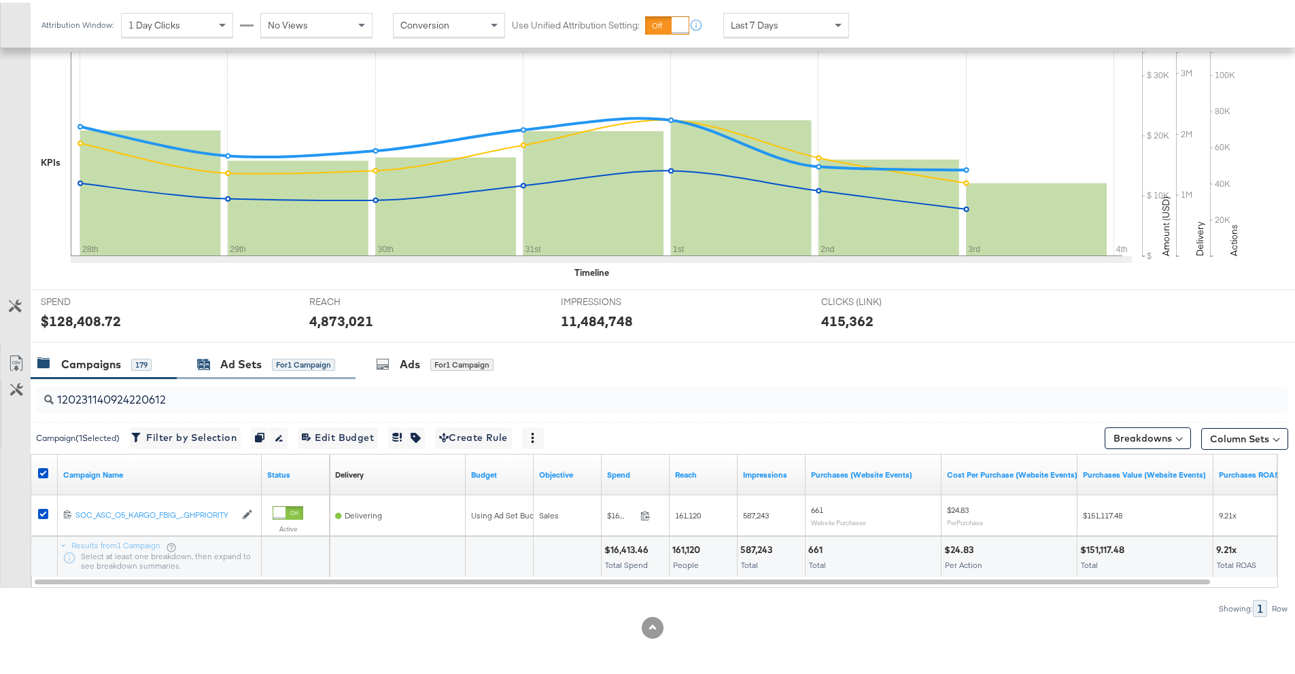
click at [238, 360] on div "Ad Sets" at bounding box center [240, 362] width 41 height 16
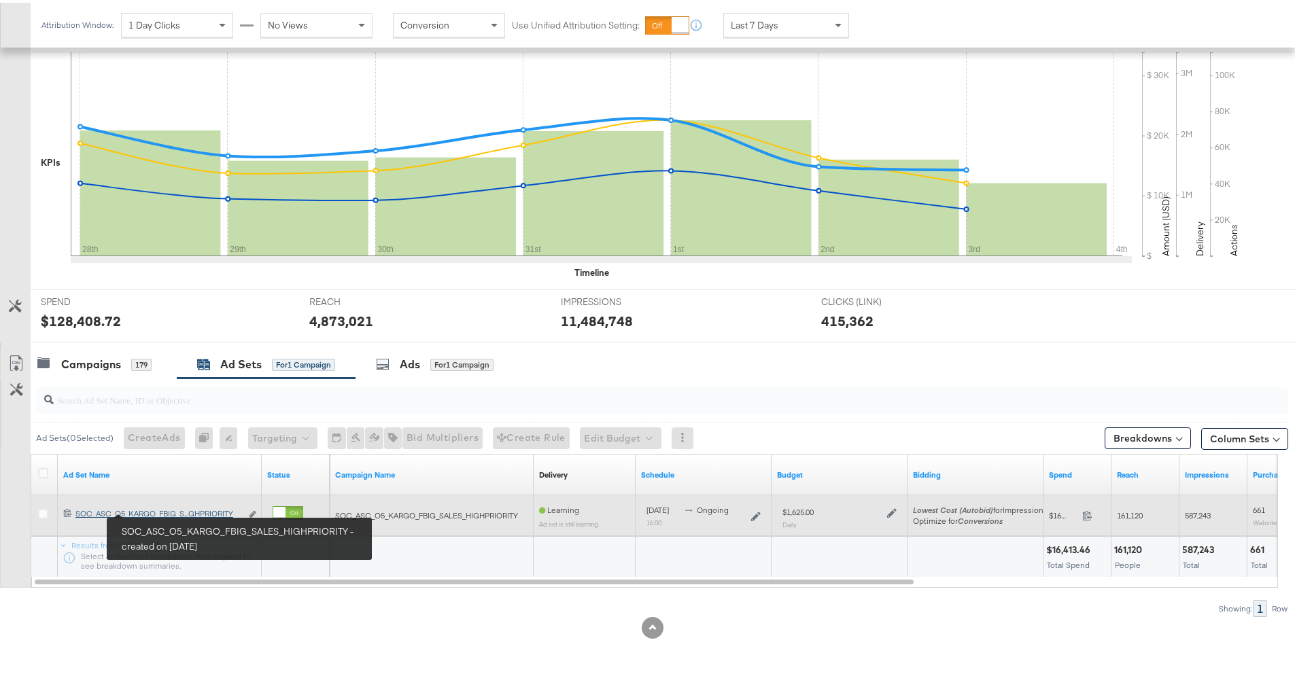
click at [199, 512] on div "SOC_ASC_O5_KARGO_FBIG_SALES_HIGHPRIORITY SOC_ASC_O5_KARGO_FBIG_S...GHPRIORITY" at bounding box center [157, 511] width 165 height 11
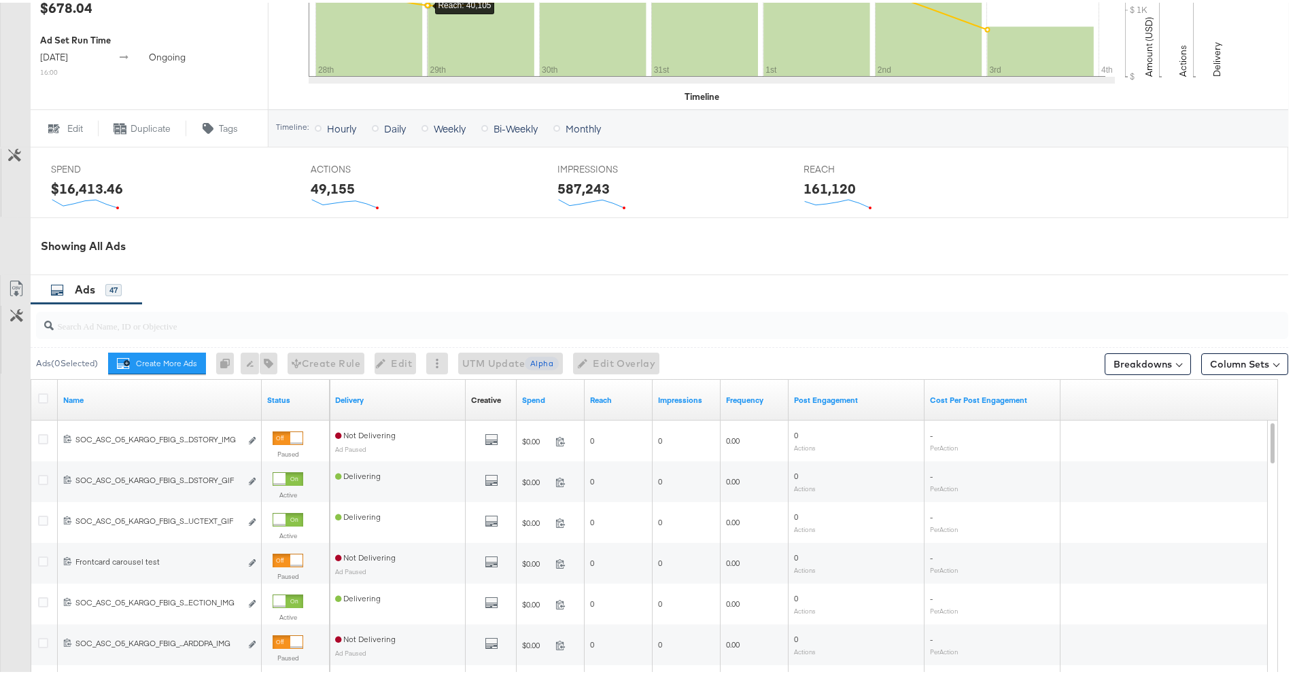
scroll to position [675, 0]
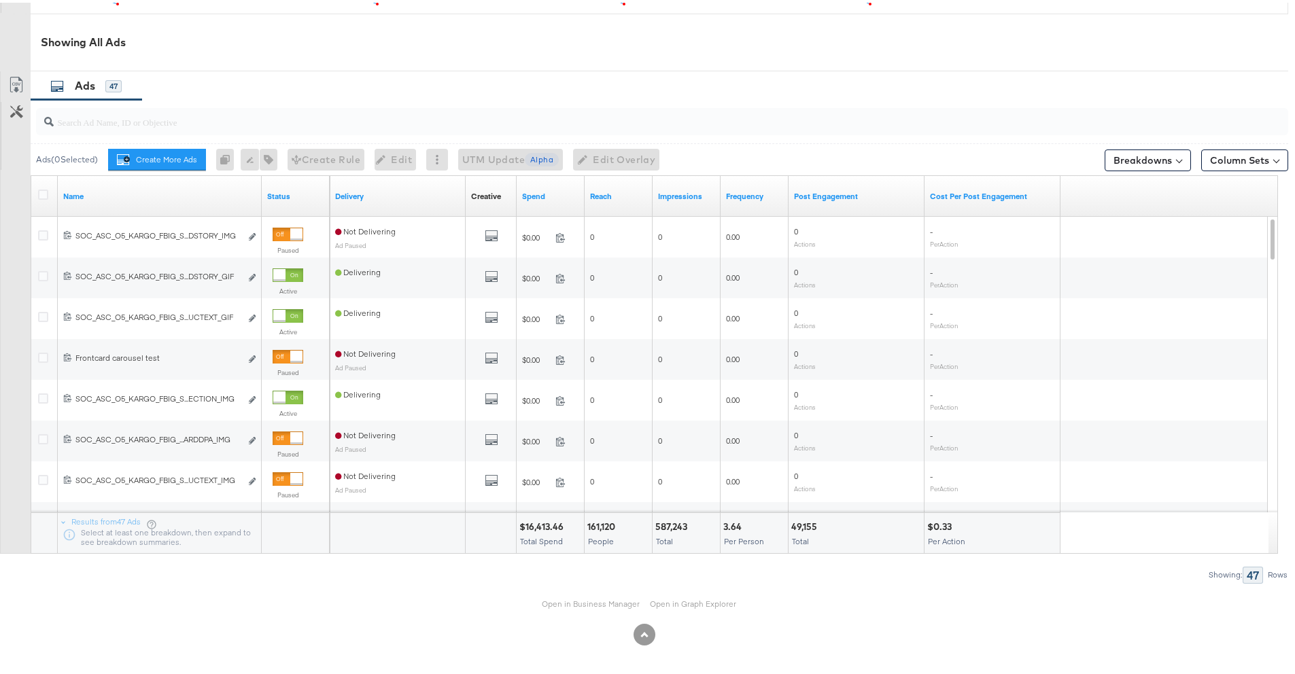
drag, startPoint x: 366, startPoint y: 564, endPoint x: 374, endPoint y: 565, distance: 8.3
click at [372, 565] on div "Showing: 47 Rows" at bounding box center [644, 572] width 1288 height 17
click at [597, 604] on link "Open in Business Manager" at bounding box center [591, 601] width 98 height 11
click at [255, 115] on input "search" at bounding box center [613, 114] width 1119 height 27
paste input "120233929716180612"
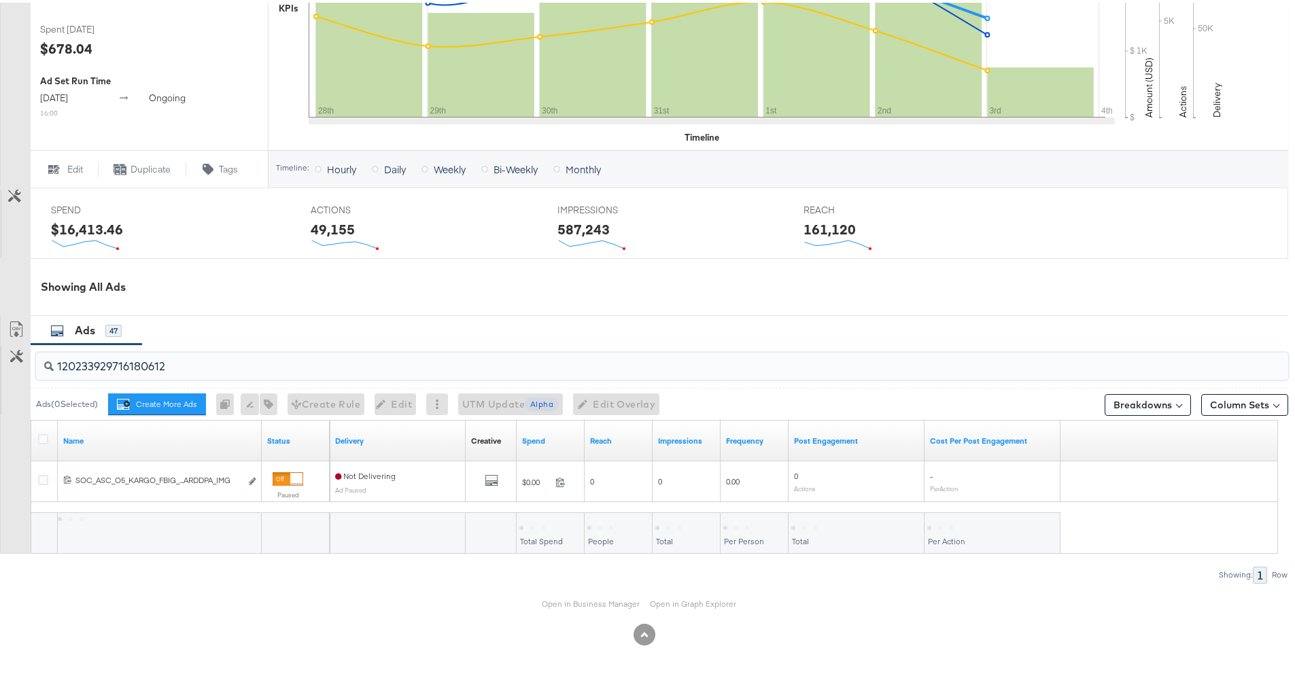
scroll to position [431, 0]
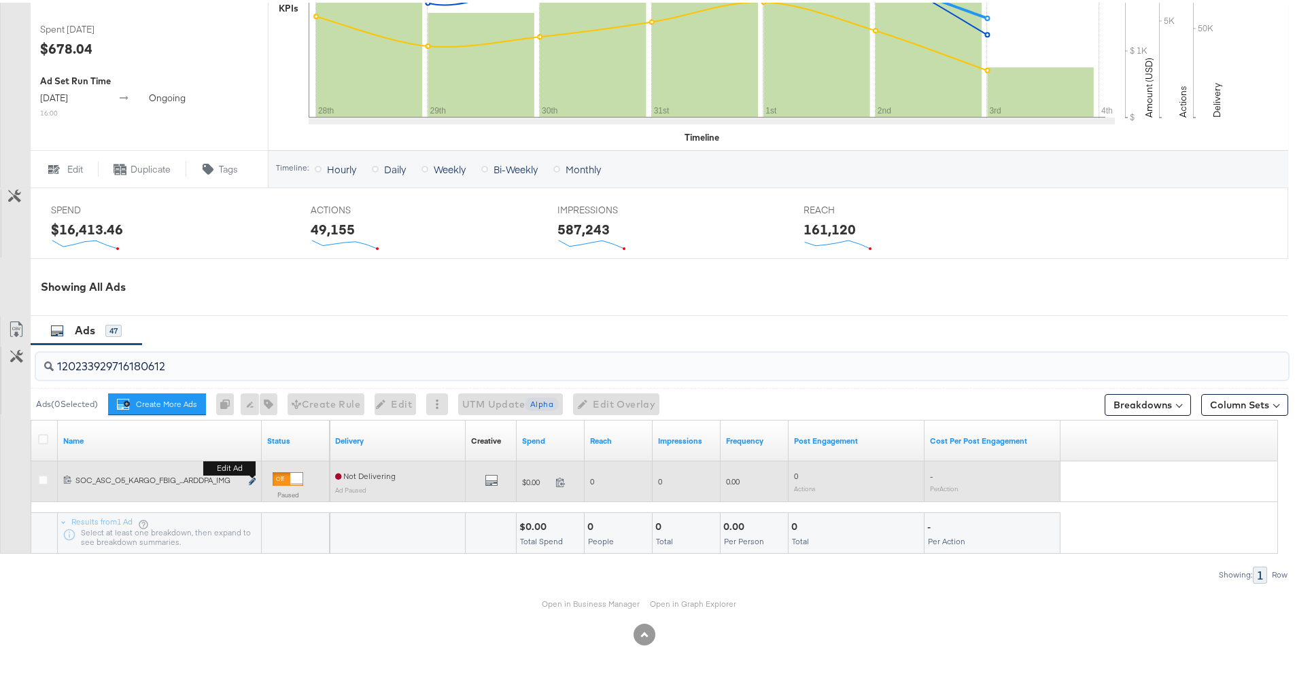
type input "120233929716180612"
click at [249, 478] on icon "link" at bounding box center [252, 478] width 7 height 7
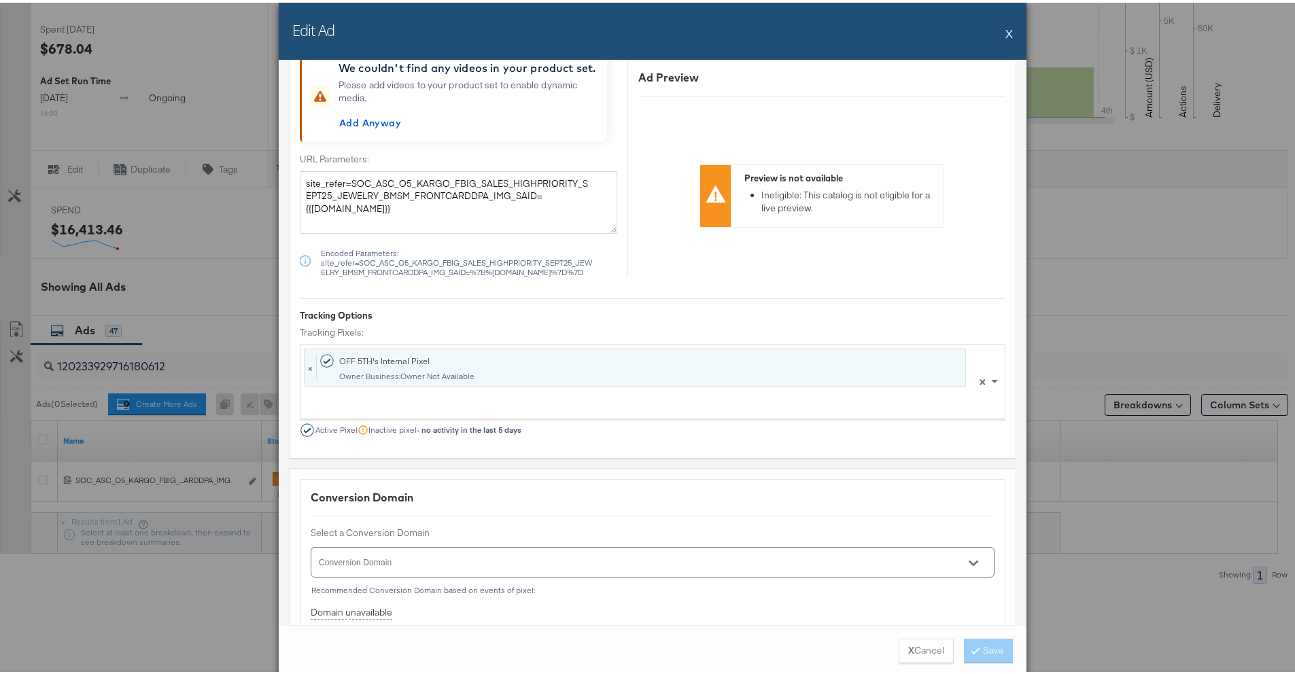
scroll to position [2069, 0]
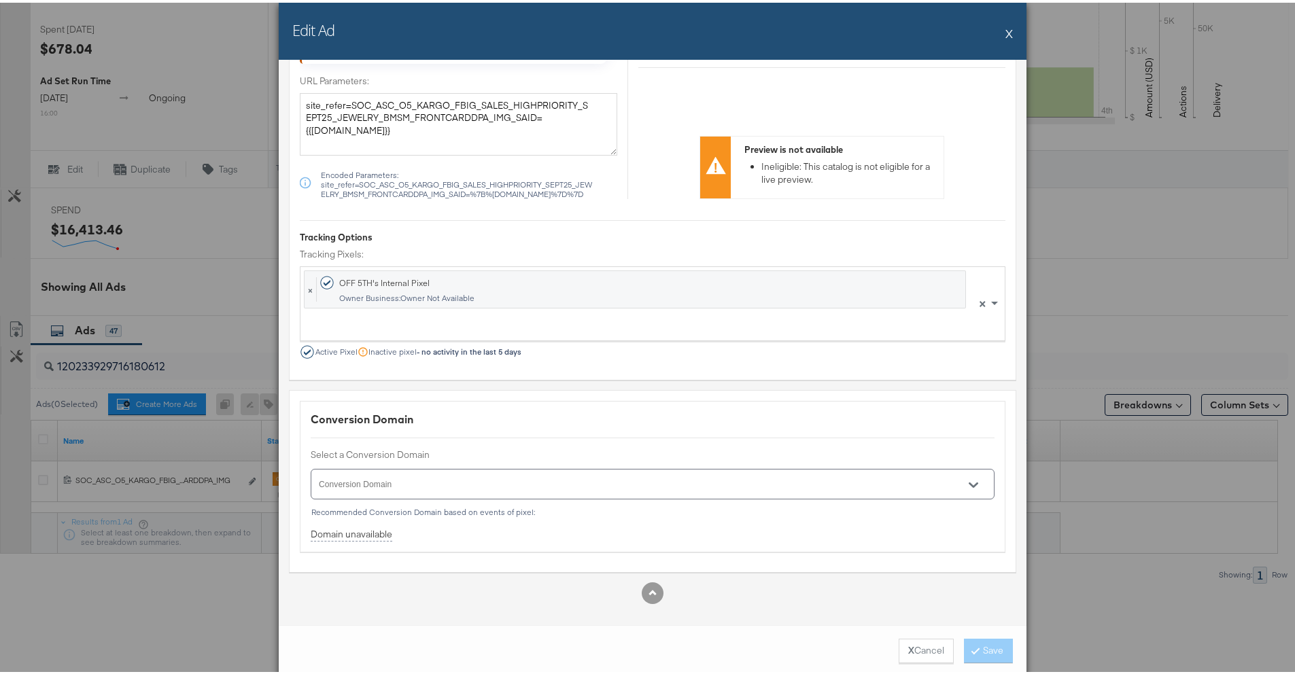
click at [1006, 35] on button "X" at bounding box center [1008, 30] width 7 height 27
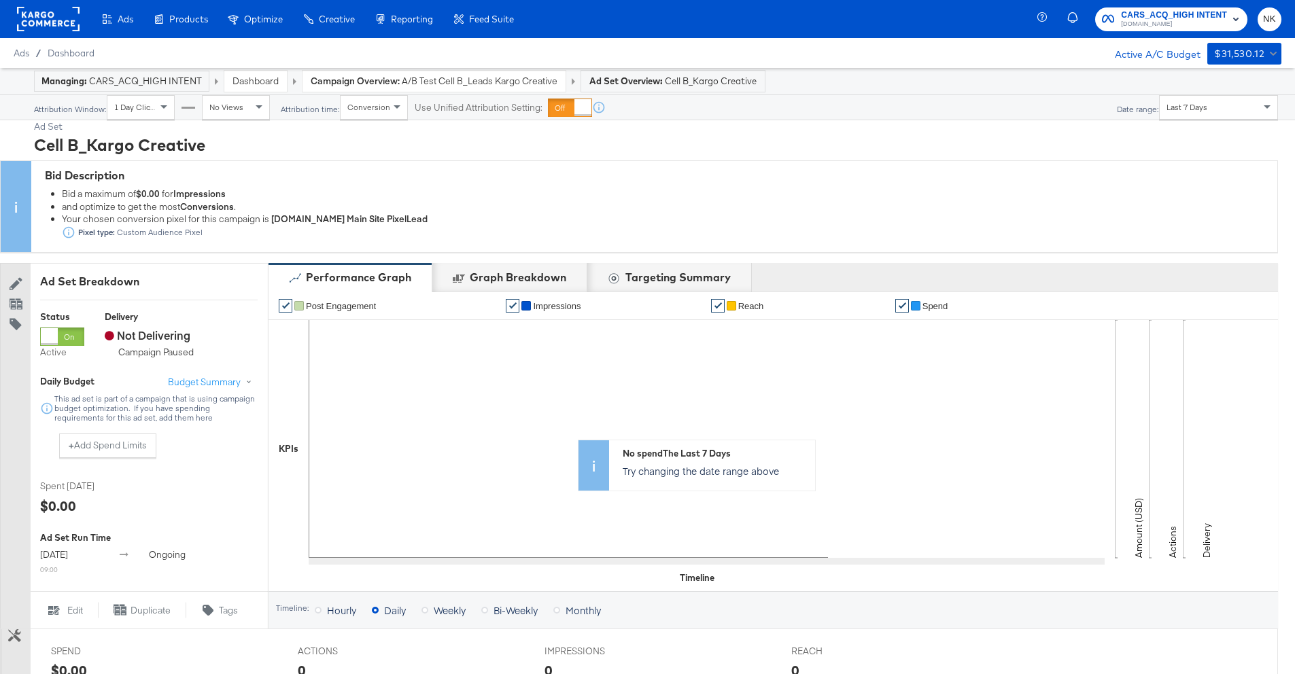
scroll to position [523, 0]
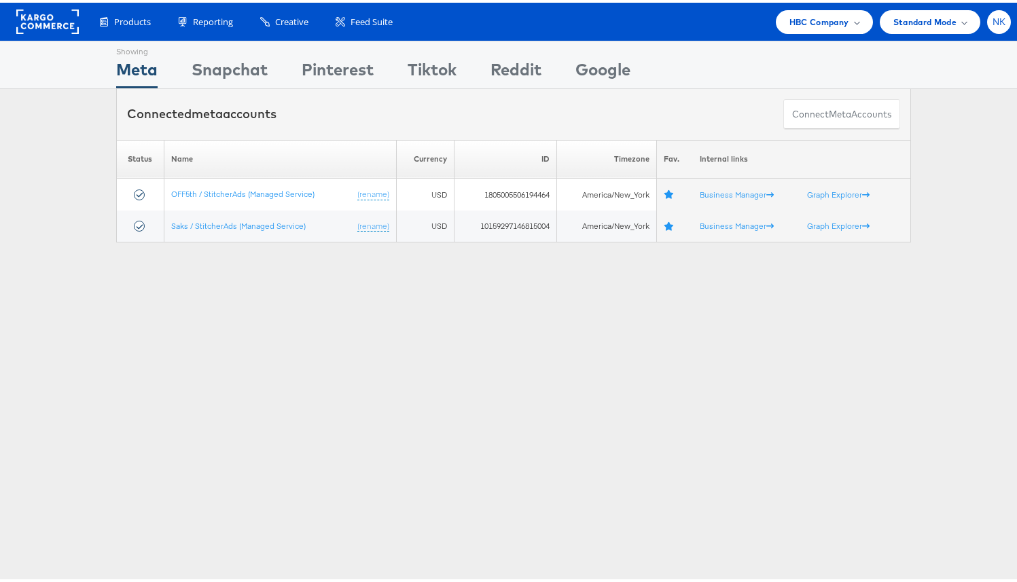
click at [993, 18] on span "NK" at bounding box center [1000, 19] width 14 height 9
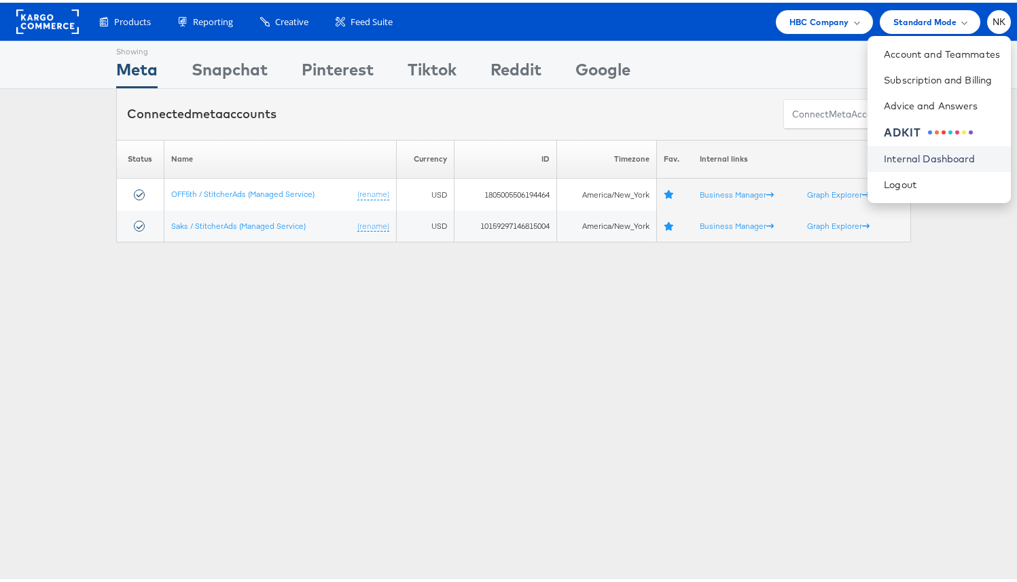
click at [892, 158] on link "Internal Dashboard" at bounding box center [942, 156] width 116 height 14
click at [929, 156] on link "Internal Dashboard" at bounding box center [942, 156] width 116 height 14
click at [884, 150] on link "Internal Dashboard" at bounding box center [942, 156] width 116 height 14
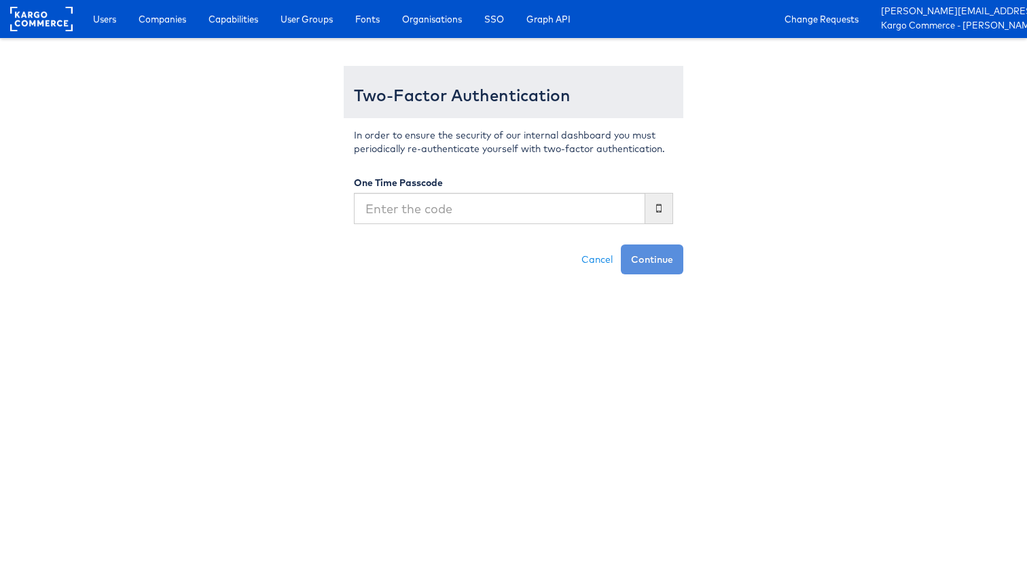
click at [595, 198] on input "text" at bounding box center [500, 208] width 292 height 31
click at [574, 216] on input "text" at bounding box center [500, 208] width 292 height 31
type input "279291"
click at [621, 245] on button "Continue" at bounding box center [652, 260] width 63 height 30
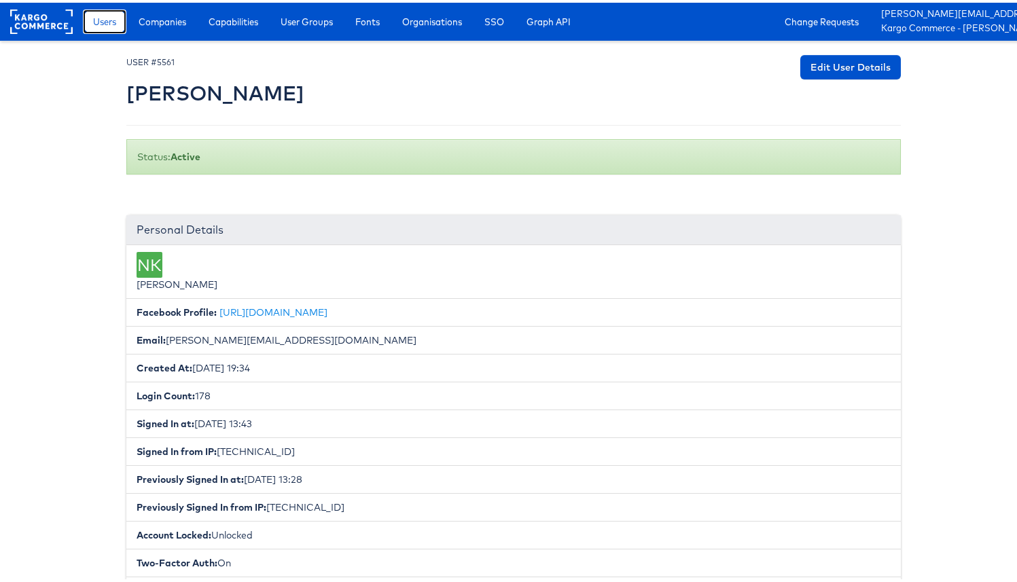
click at [109, 27] on link "Users" at bounding box center [104, 19] width 43 height 24
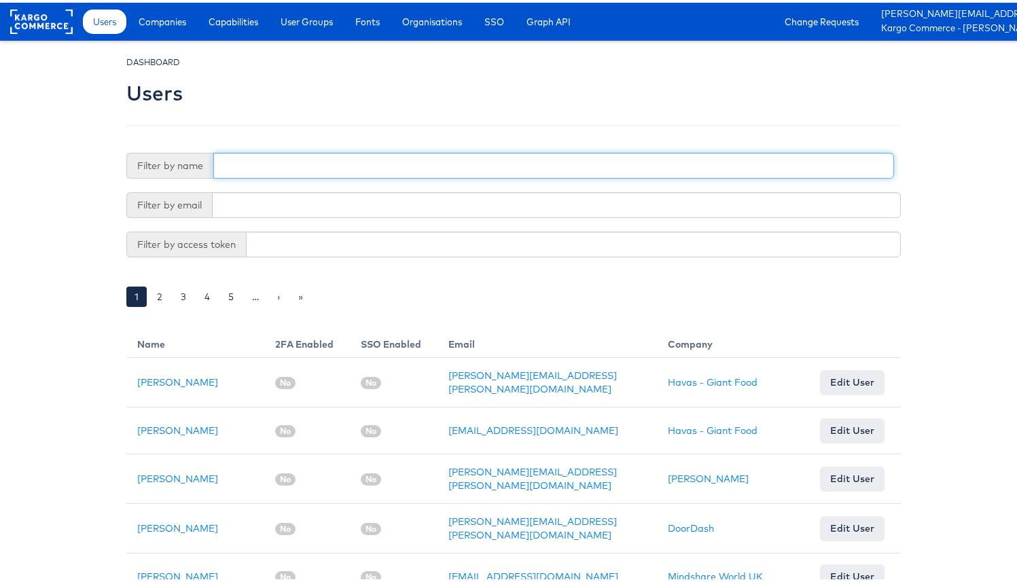
click at [246, 160] on input "text" at bounding box center [553, 163] width 681 height 26
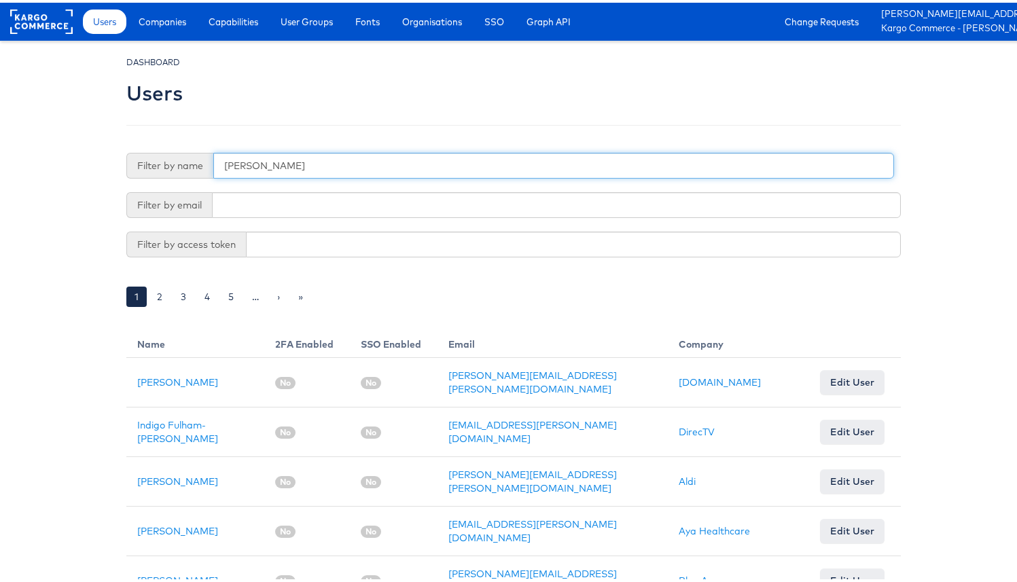
type input "george"
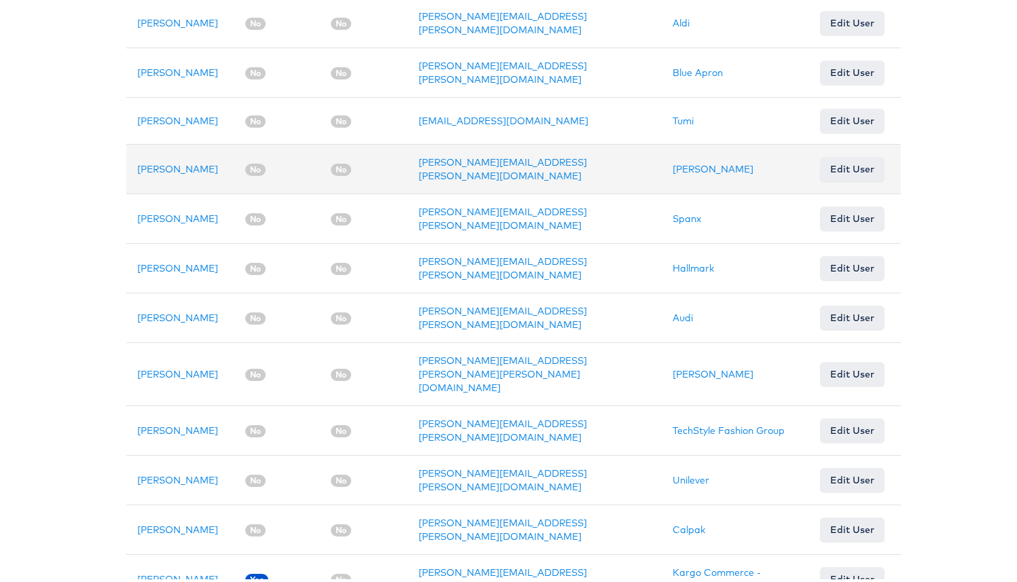
scroll to position [434, 0]
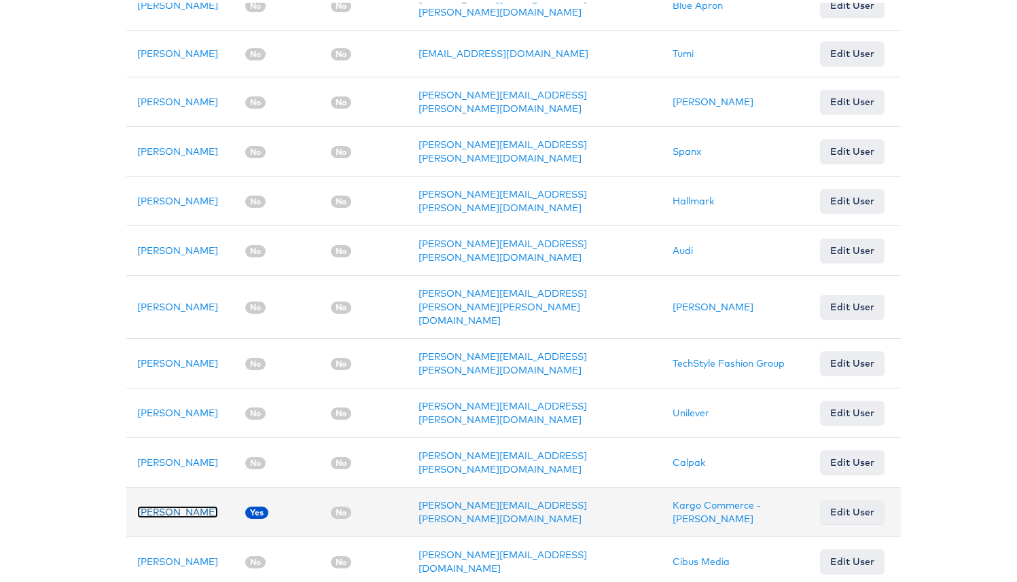
click at [170, 504] on link "George Aguila" at bounding box center [177, 510] width 81 height 12
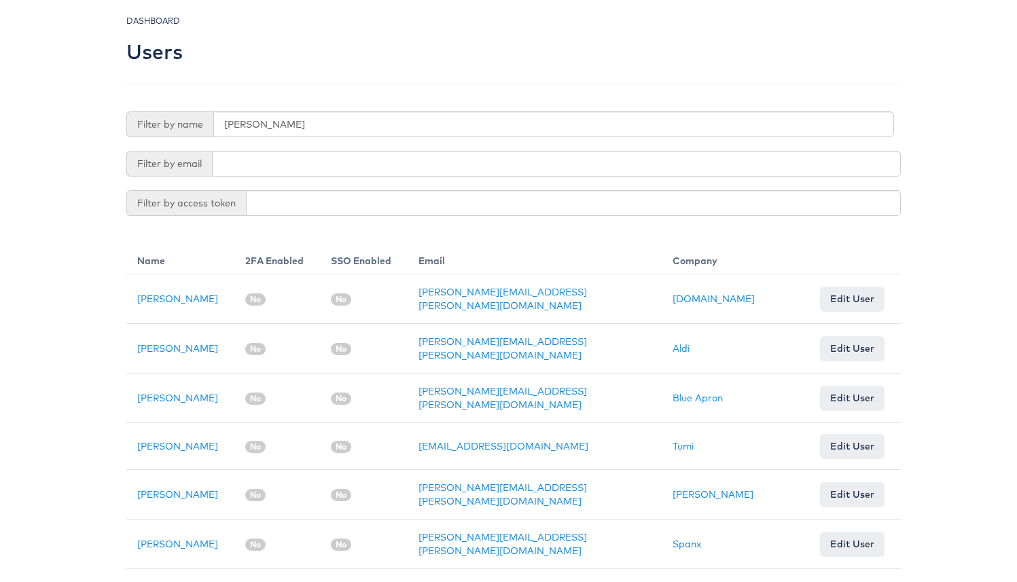
scroll to position [0, 0]
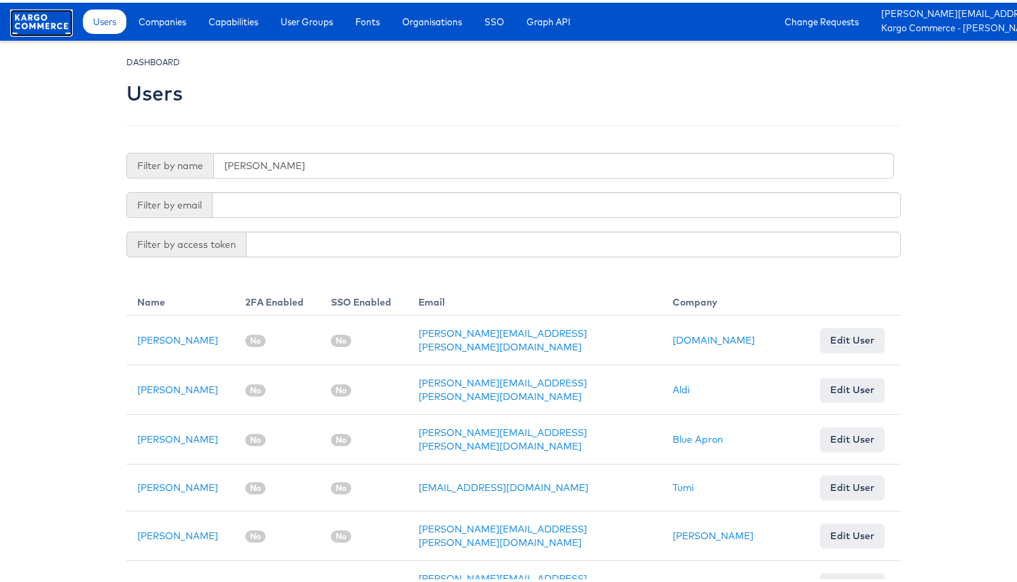
click at [56, 21] on rect at bounding box center [41, 19] width 63 height 24
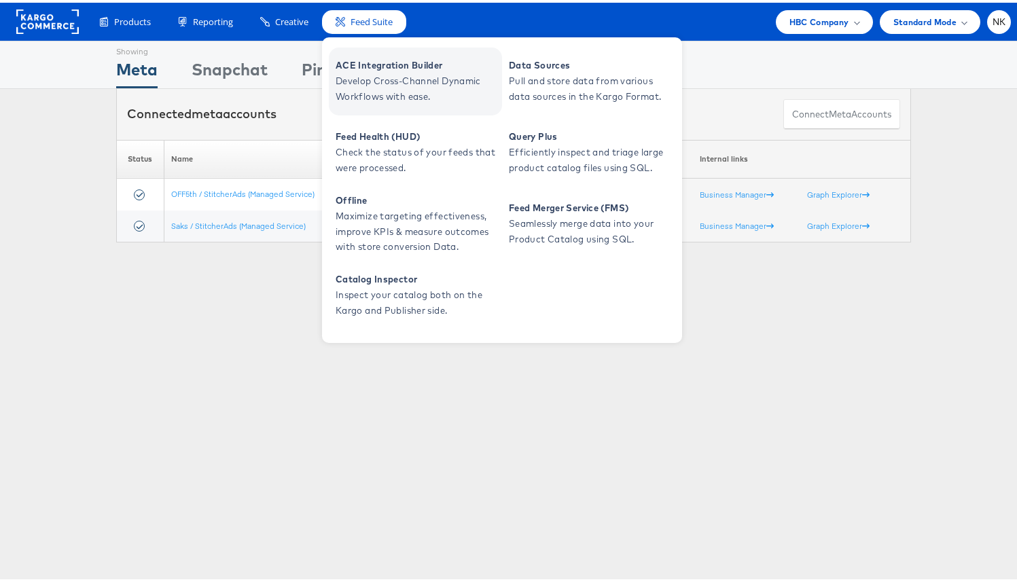
click at [358, 69] on span "ACE Integration Builder" at bounding box center [417, 63] width 163 height 16
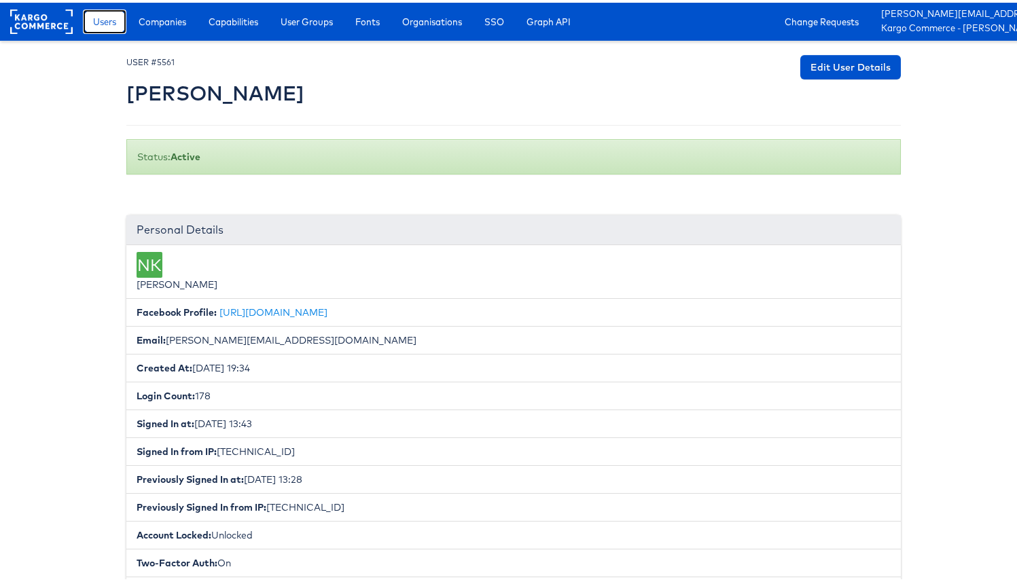
click at [106, 25] on span "Users" at bounding box center [104, 19] width 23 height 14
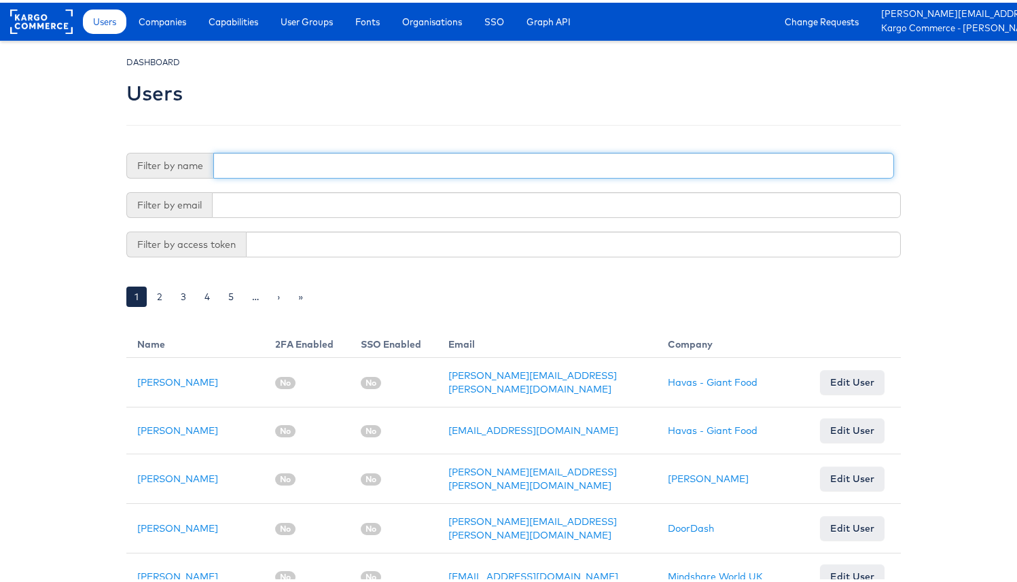
click at [264, 158] on input "text" at bounding box center [553, 163] width 681 height 26
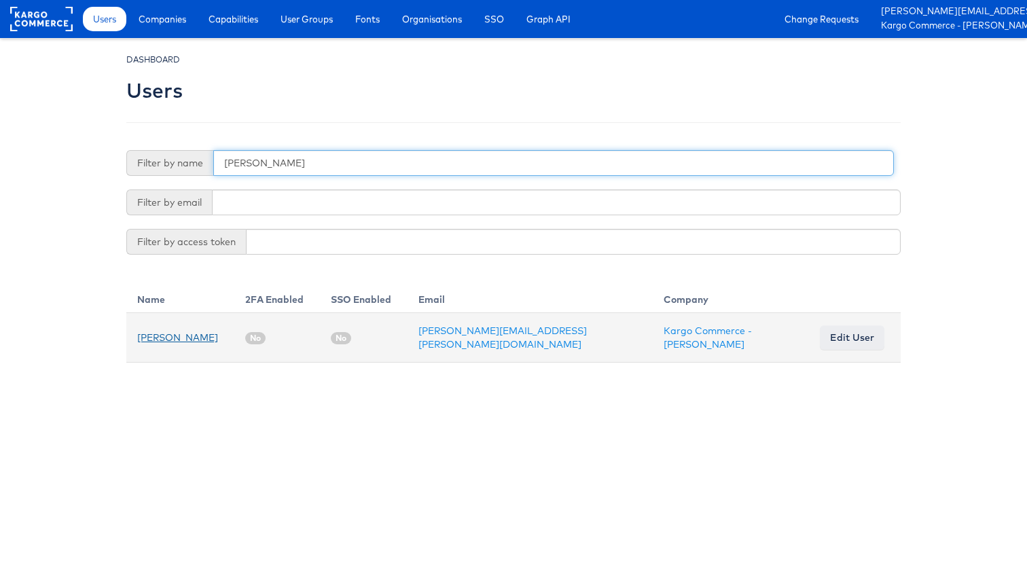
type input "sanjana"
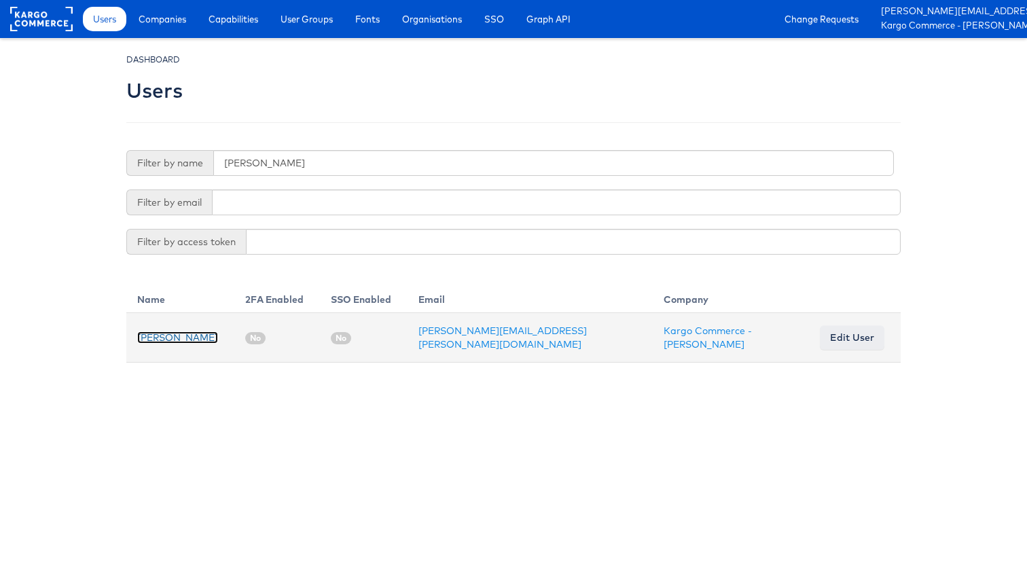
click at [209, 338] on link "Sanjana Pradhan" at bounding box center [177, 338] width 81 height 12
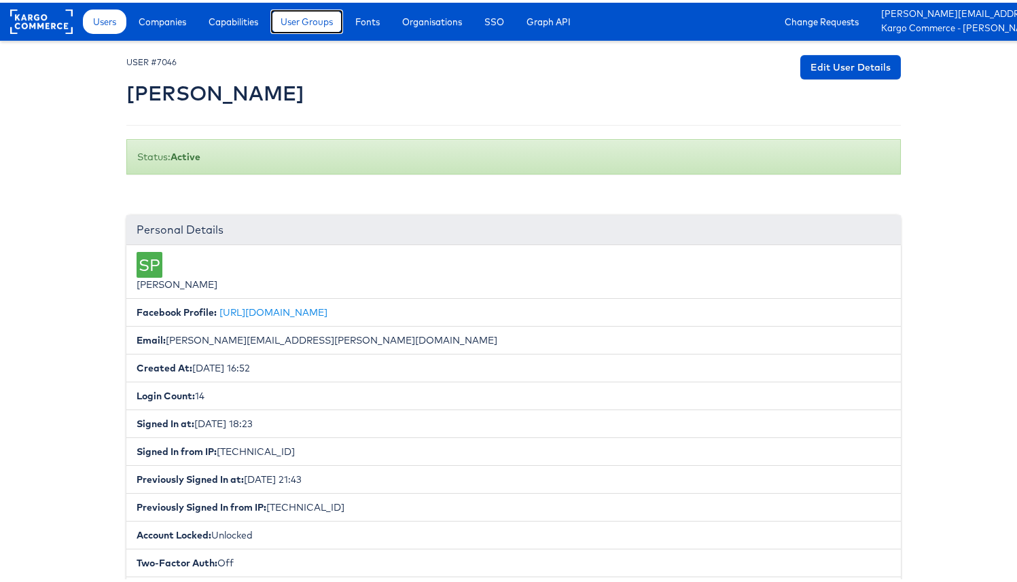
click at [296, 23] on span "User Groups" at bounding box center [307, 19] width 52 height 14
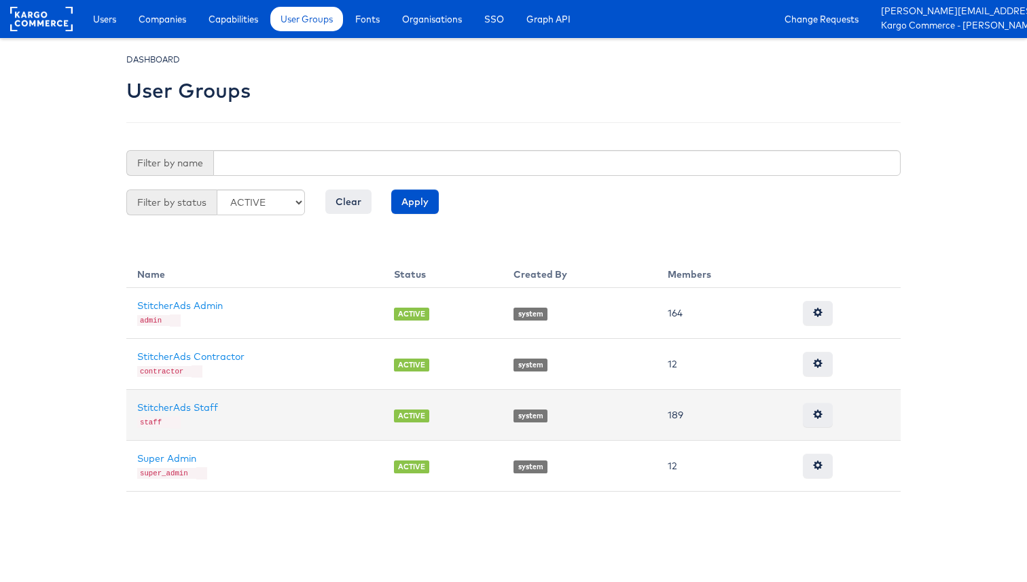
click at [203, 397] on td "StitcherAds Staff staff" at bounding box center [254, 414] width 257 height 51
click at [204, 402] on link "StitcherAds Staff" at bounding box center [177, 408] width 81 height 12
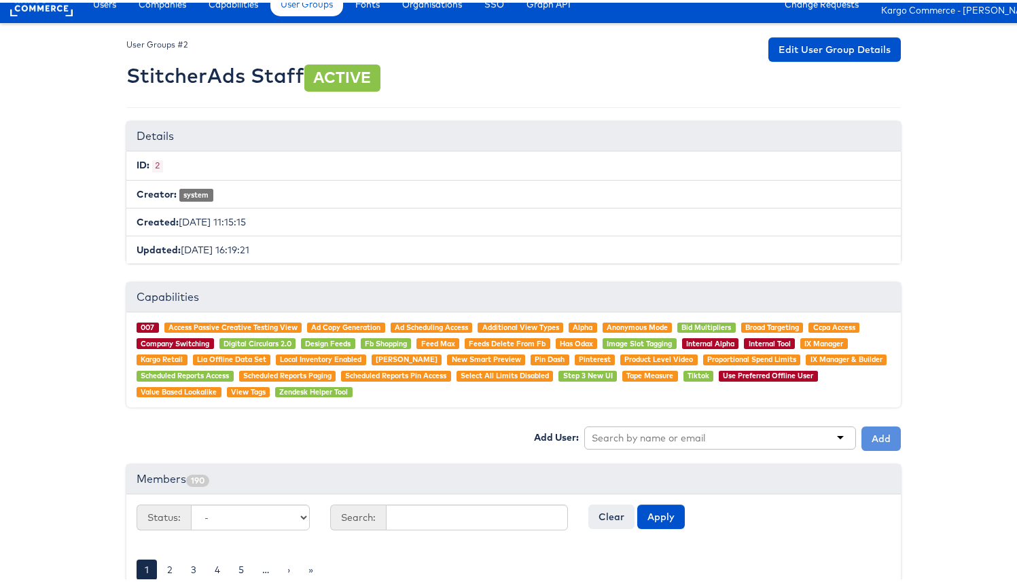
scroll to position [34, 0]
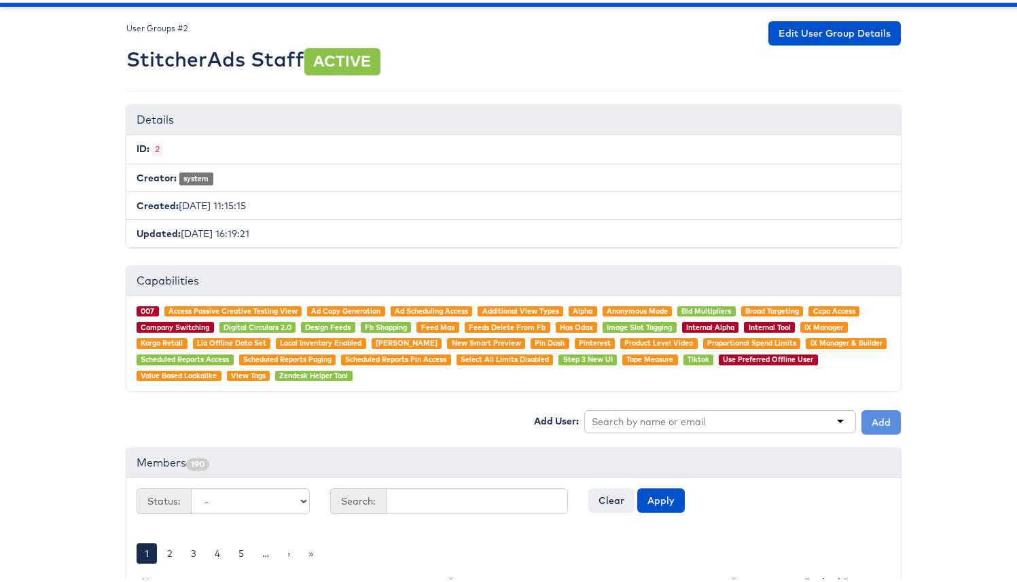
click at [603, 427] on div at bounding box center [720, 419] width 272 height 23
type input "[PERSON_NAME]"
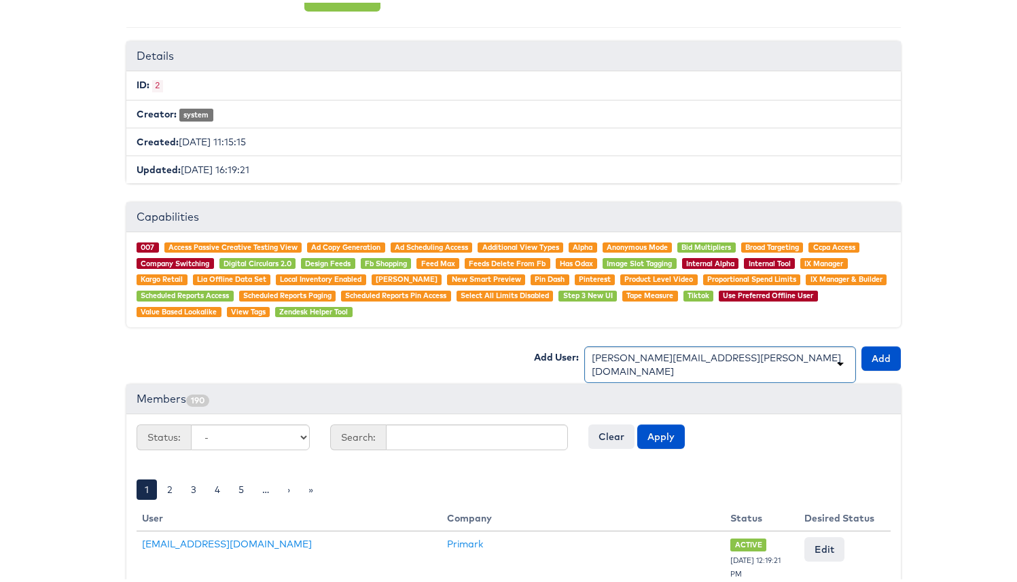
scroll to position [188, 0]
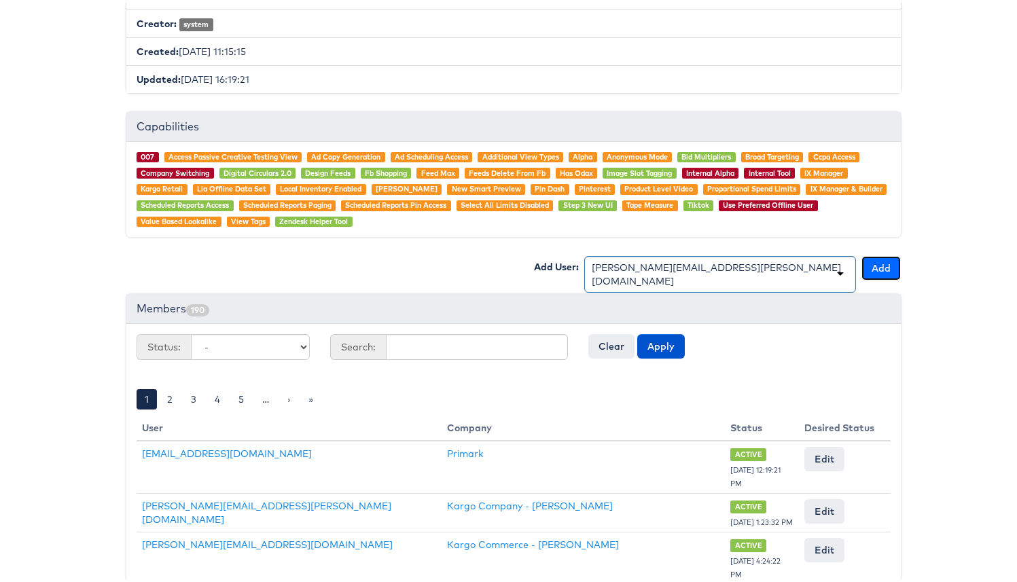
click at [881, 274] on button "Add" at bounding box center [881, 265] width 39 height 24
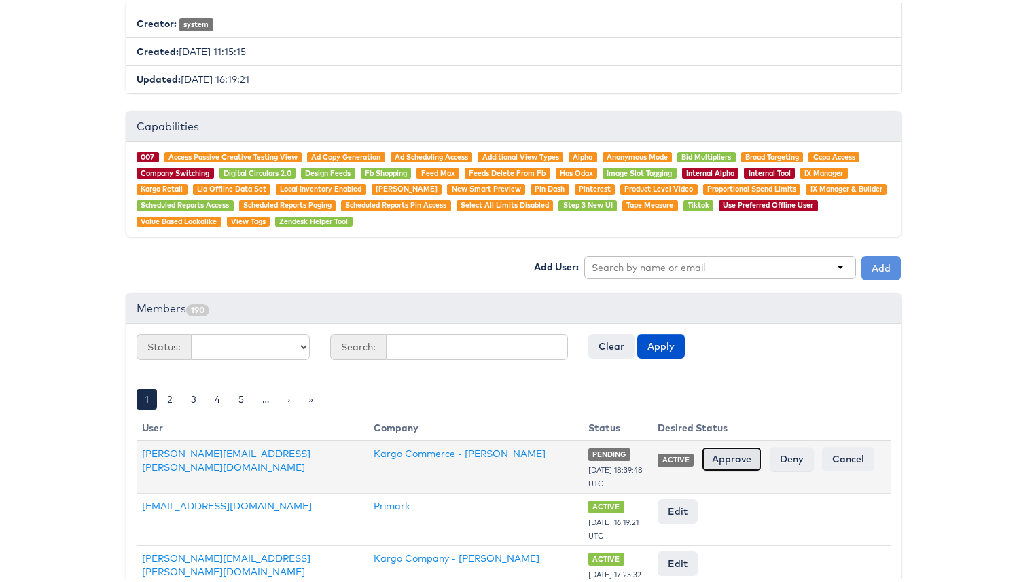
click at [718, 457] on input "Approve" at bounding box center [732, 456] width 60 height 24
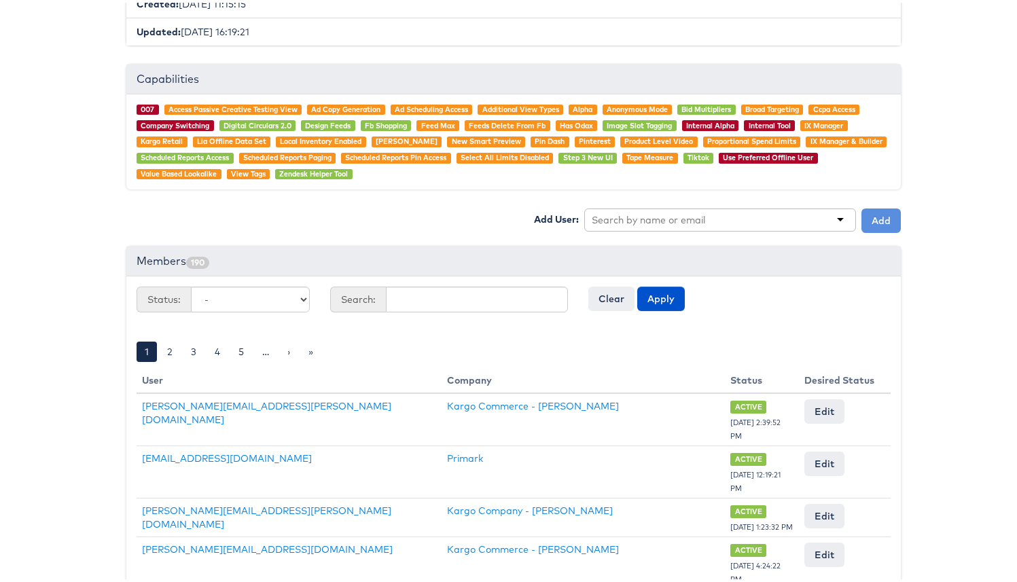
scroll to position [0, 0]
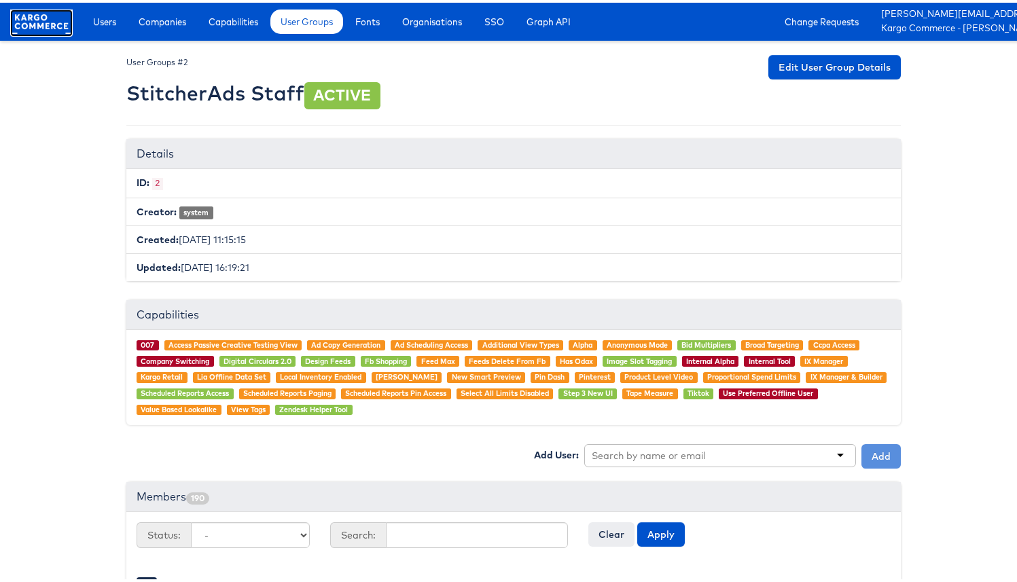
click at [50, 17] on rect at bounding box center [41, 19] width 63 height 24
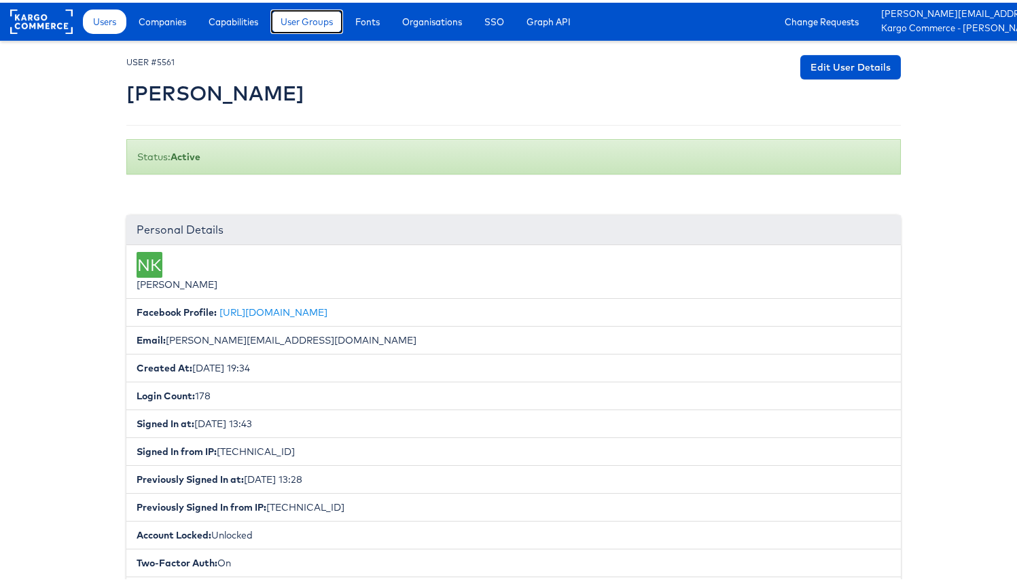
click at [284, 21] on span "User Groups" at bounding box center [307, 19] width 52 height 14
click at [327, 17] on span "User Groups" at bounding box center [307, 19] width 52 height 14
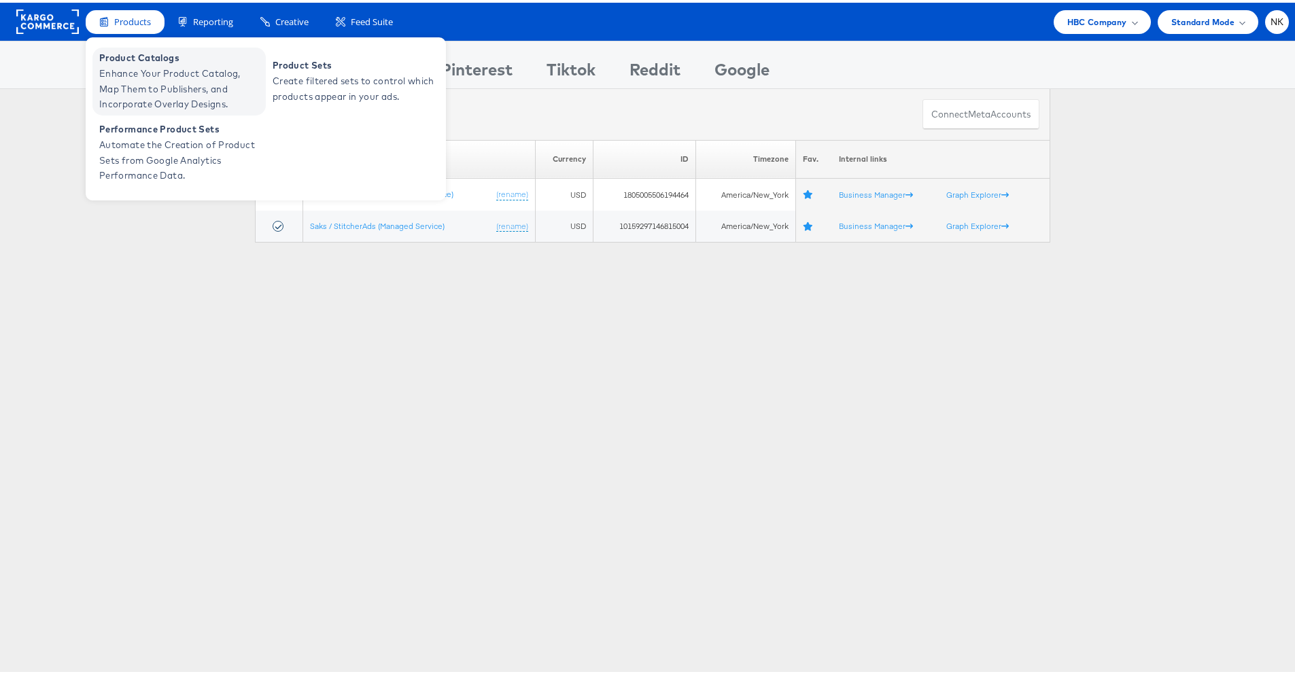
click at [128, 62] on span "Product Catalogs" at bounding box center [180, 56] width 163 height 16
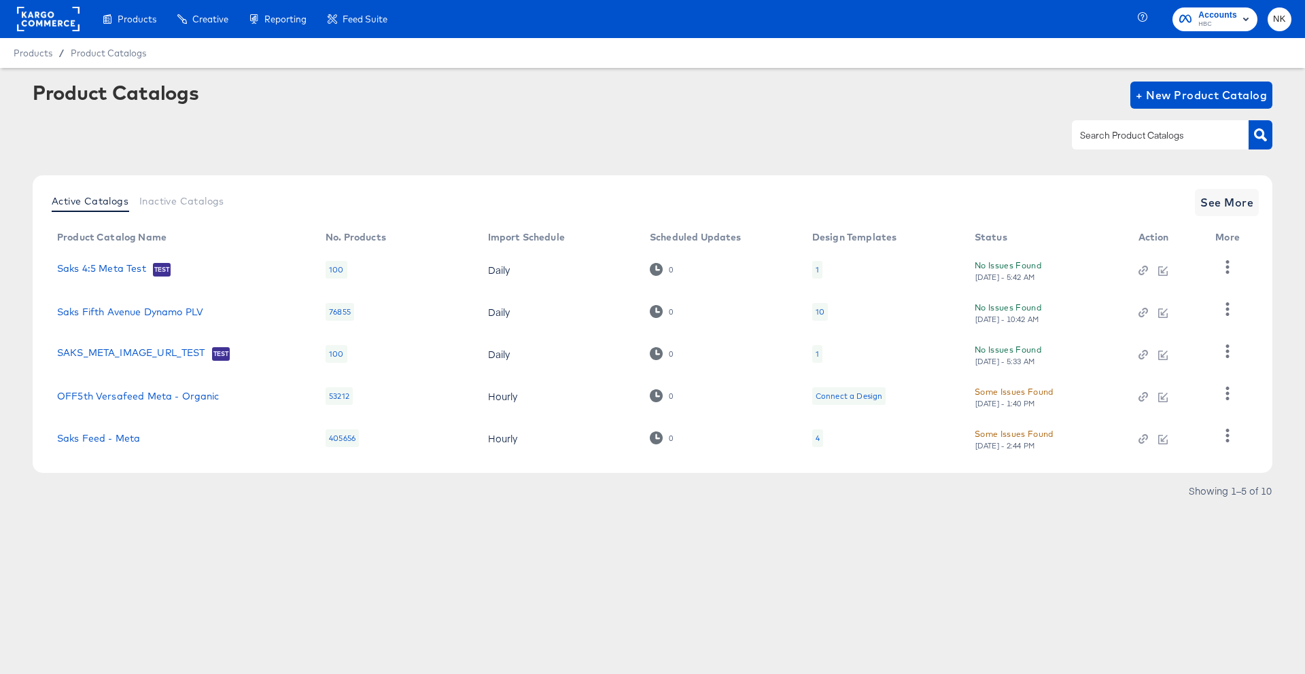
click at [221, 165] on div "Product Catalogs + New Product Catalog Active Catalogs Inactive Catalogs See Mo…" at bounding box center [652, 295] width 1239 height 427
click at [304, 190] on div "Active Catalogs Inactive Catalogs See More" at bounding box center [652, 202] width 1212 height 27
click at [277, 215] on div "Active Catalogs Inactive Catalogs See More" at bounding box center [652, 202] width 1212 height 27
click at [1224, 200] on span "See More" at bounding box center [1226, 202] width 53 height 19
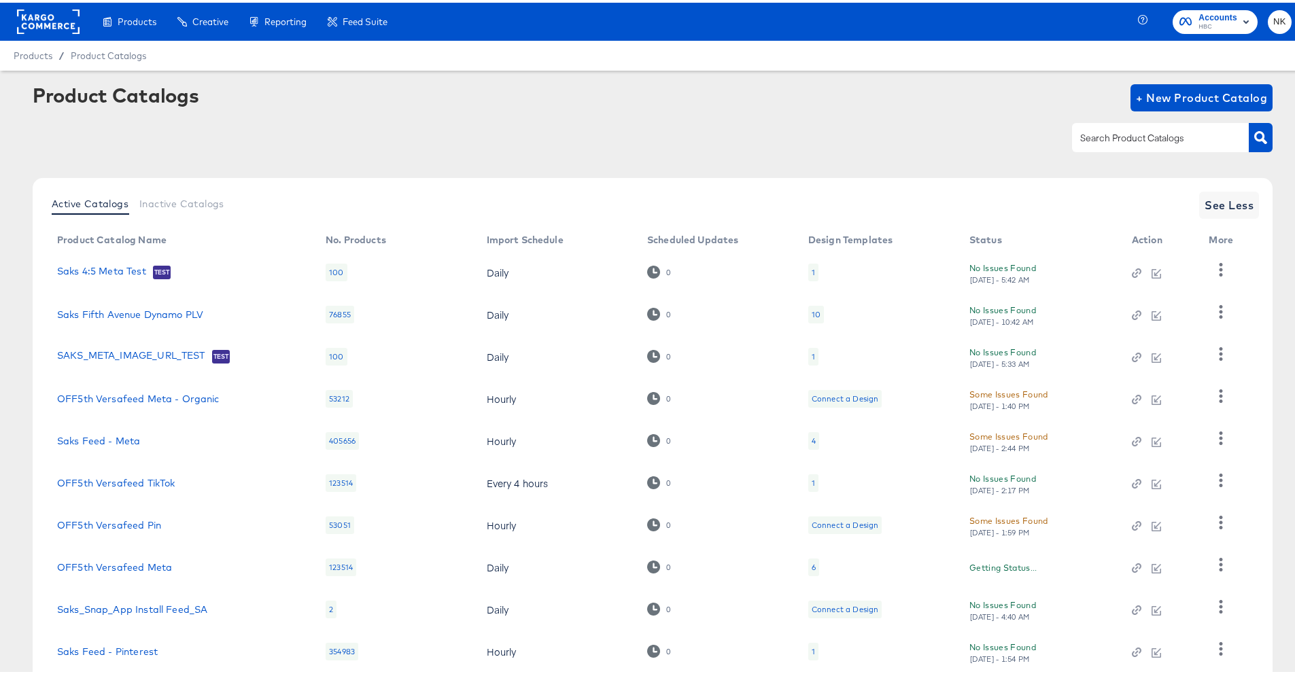
scroll to position [30, 0]
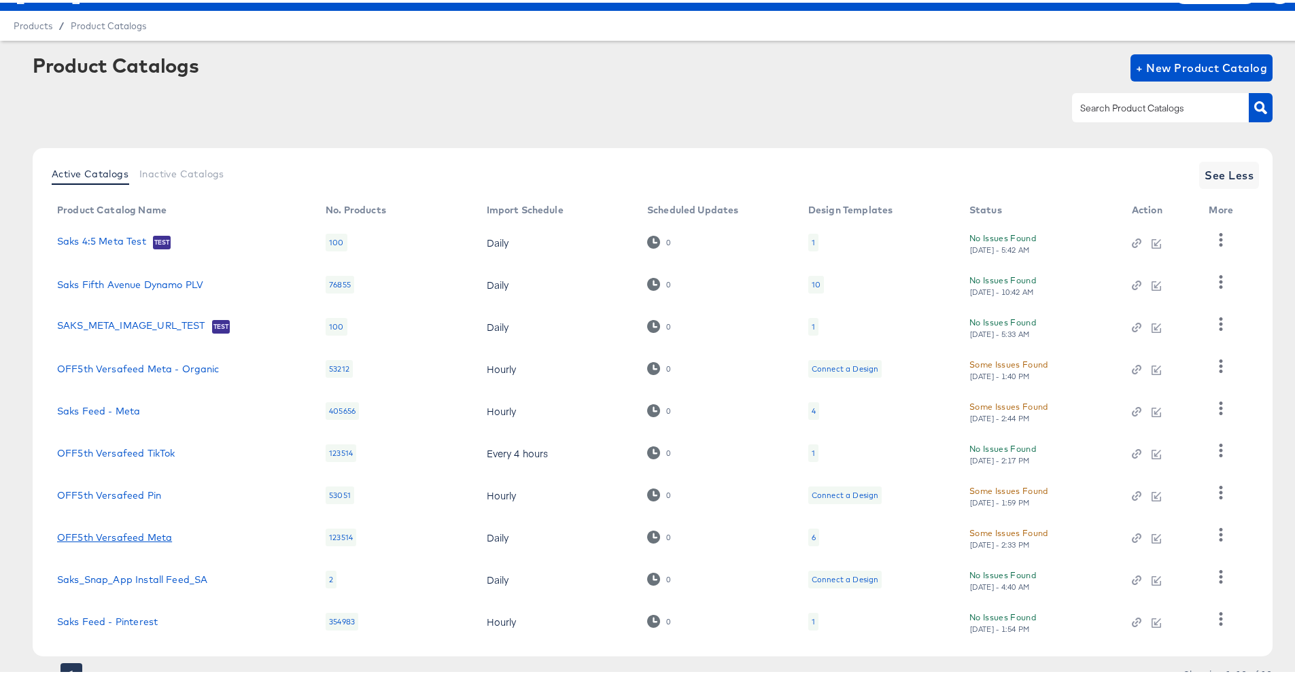
click at [161, 534] on link "OFF5th Versafeed Meta" at bounding box center [114, 534] width 115 height 11
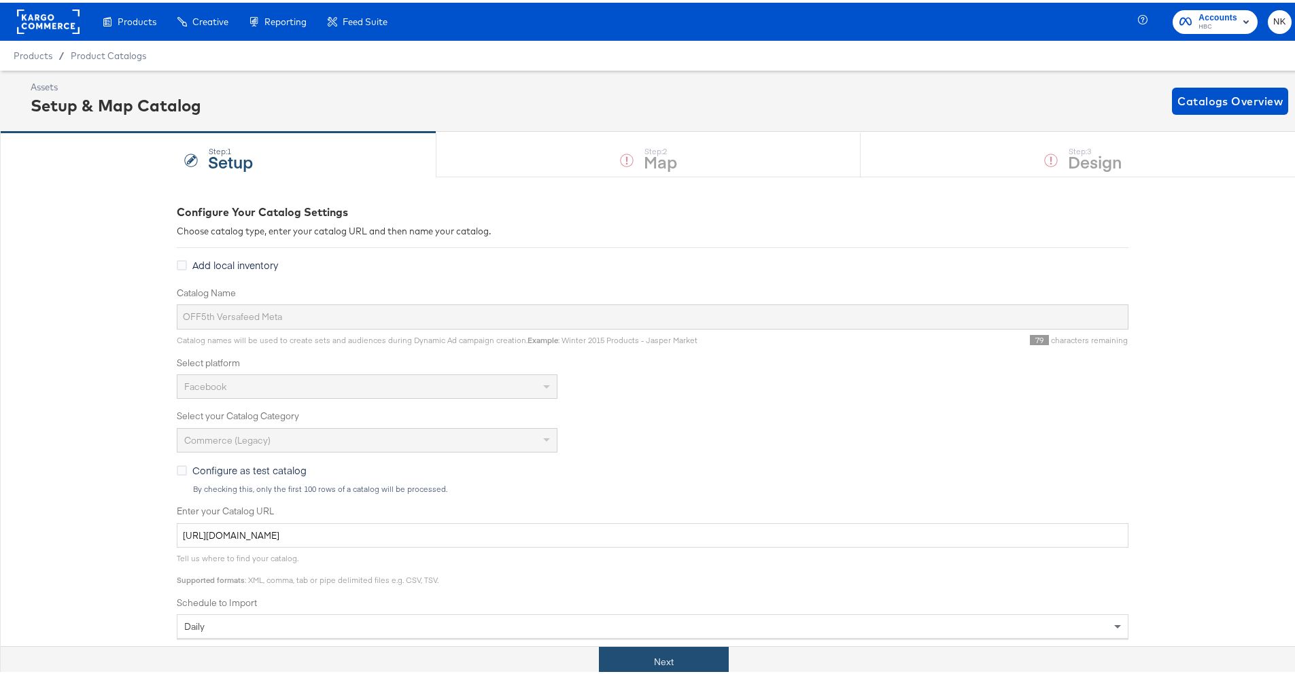
click at [612, 646] on button "Next" at bounding box center [664, 659] width 130 height 31
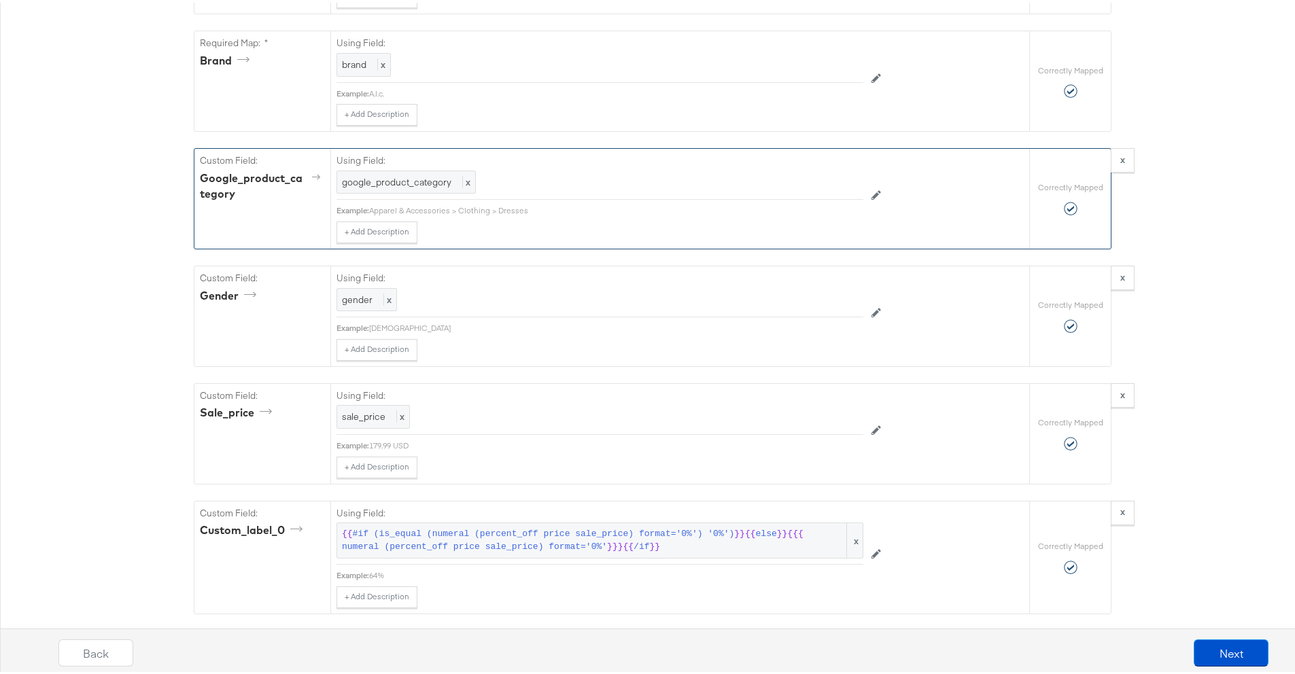
scroll to position [1112, 0]
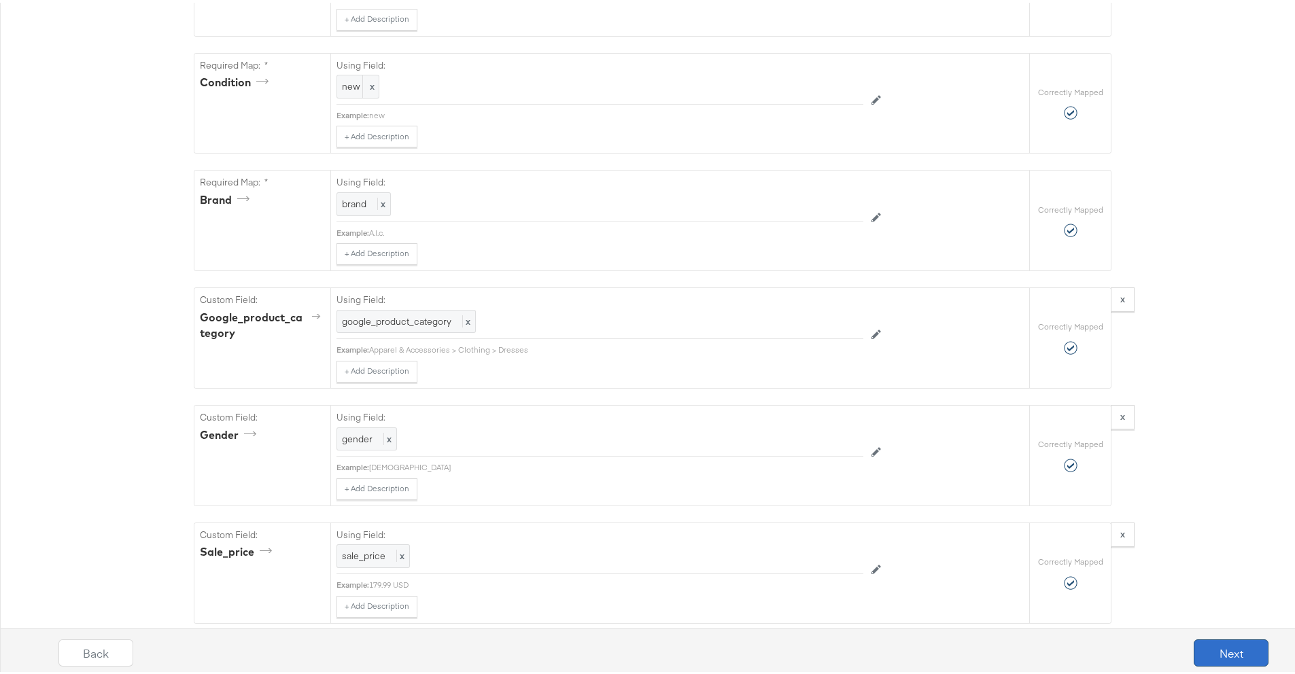
click at [1245, 646] on button "Next" at bounding box center [1230, 650] width 75 height 27
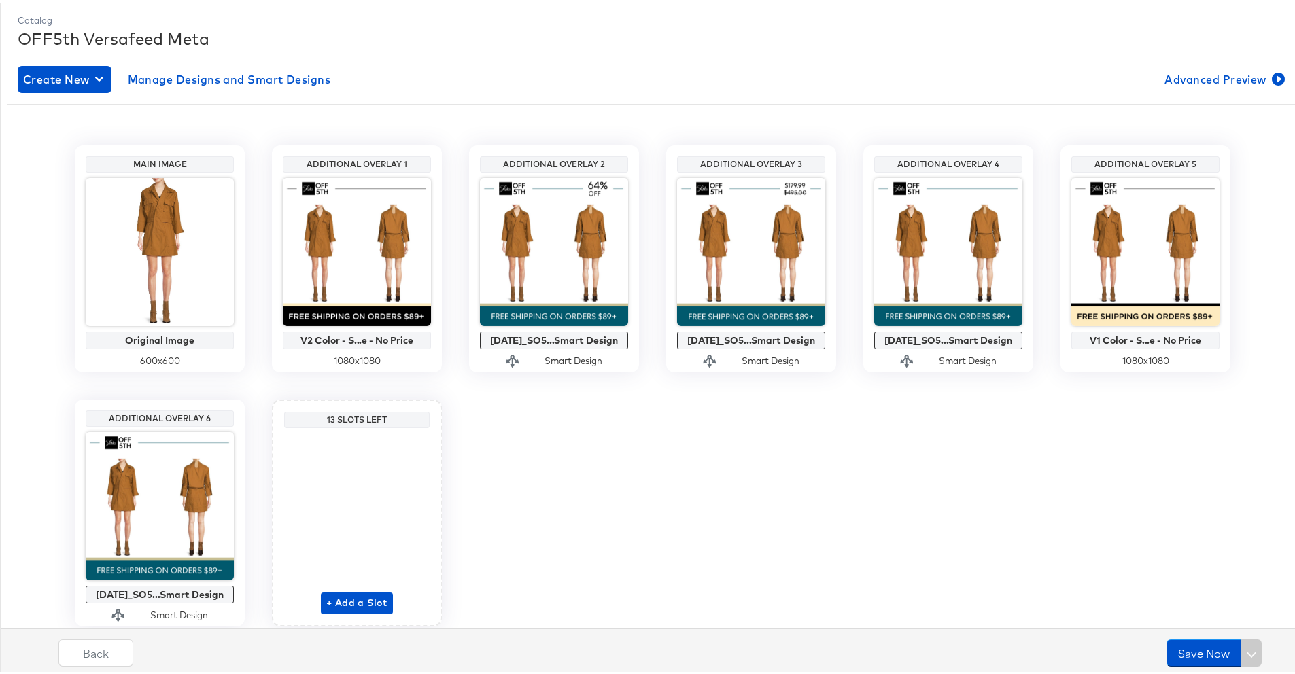
scroll to position [0, 0]
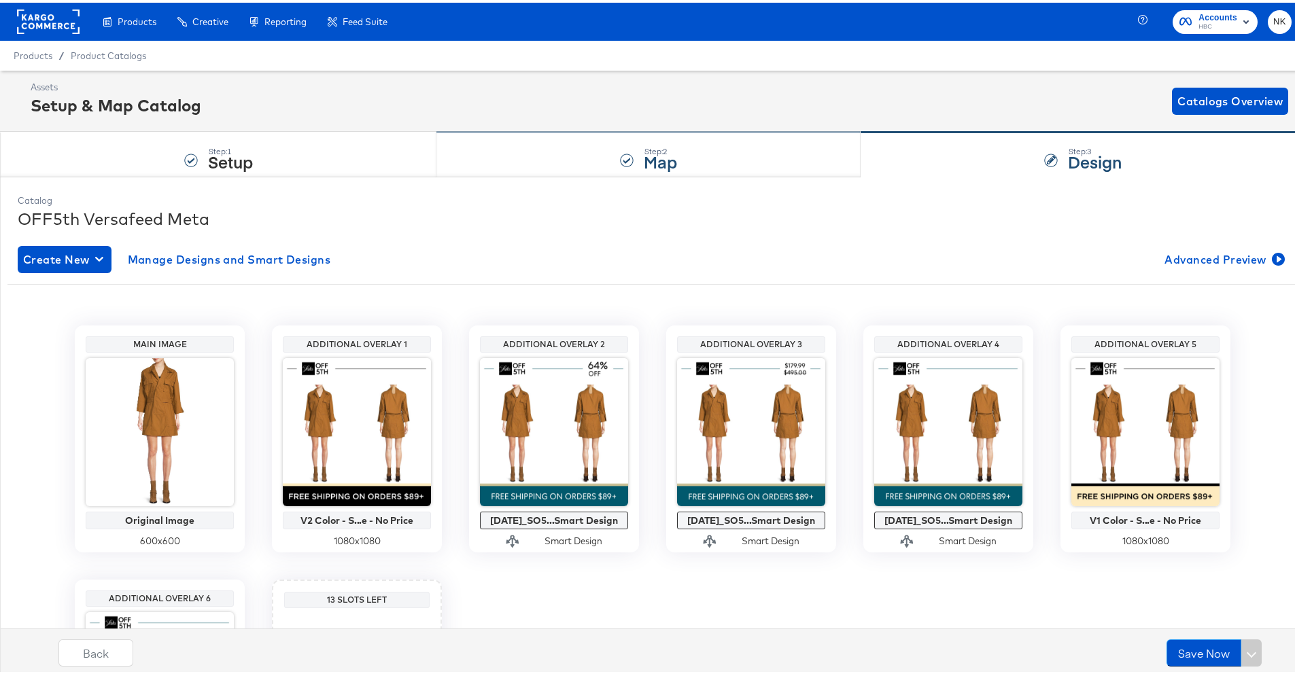
click at [554, 147] on div "Step: 2 Map" at bounding box center [648, 152] width 424 height 45
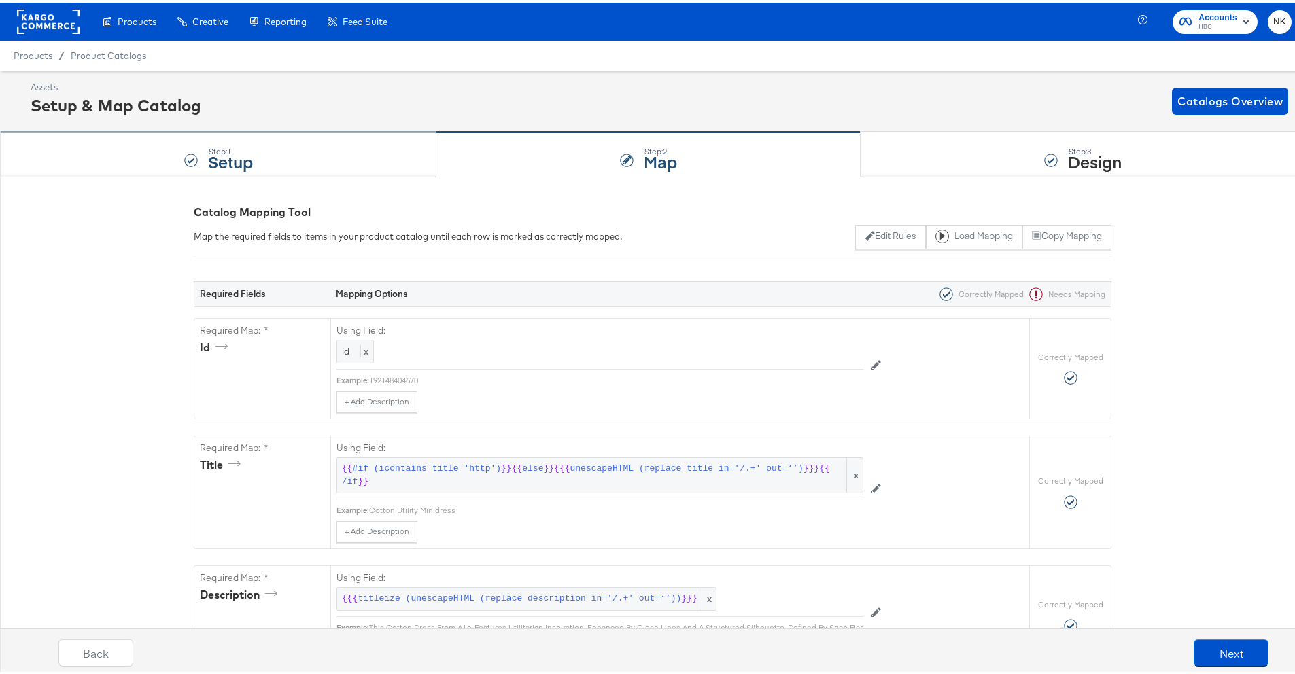
click at [128, 143] on div "Step: 1 Setup" at bounding box center [218, 152] width 436 height 45
